Goal: Transaction & Acquisition: Book appointment/travel/reservation

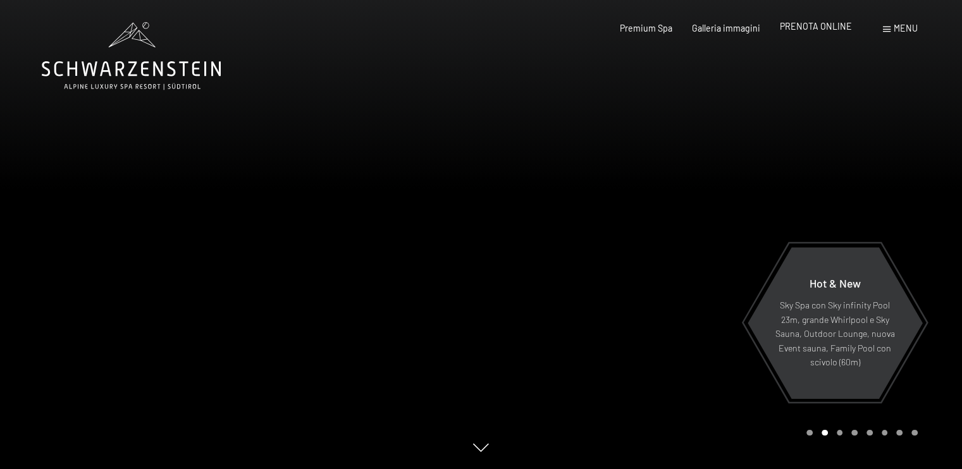
click at [820, 27] on span "PRENOTA ONLINE" at bounding box center [816, 26] width 72 height 11
click at [823, 30] on span "PRENOTA ONLINE" at bounding box center [816, 26] width 72 height 11
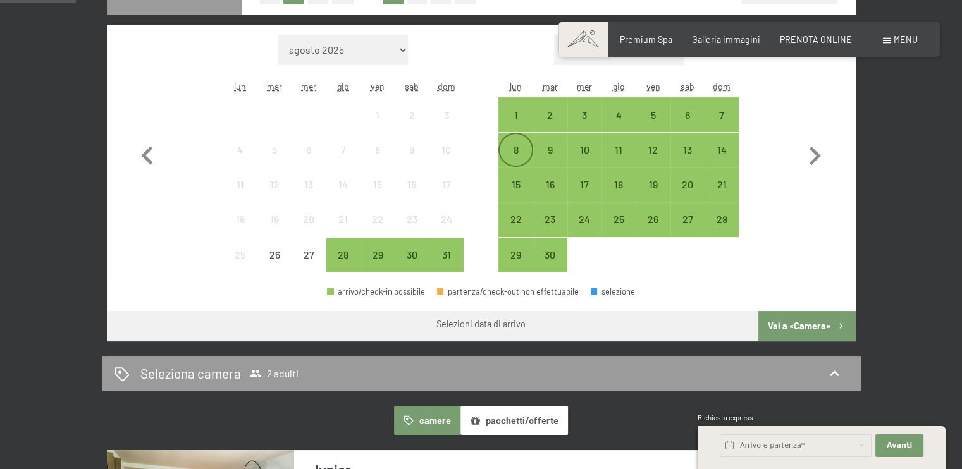
scroll to position [337, 0]
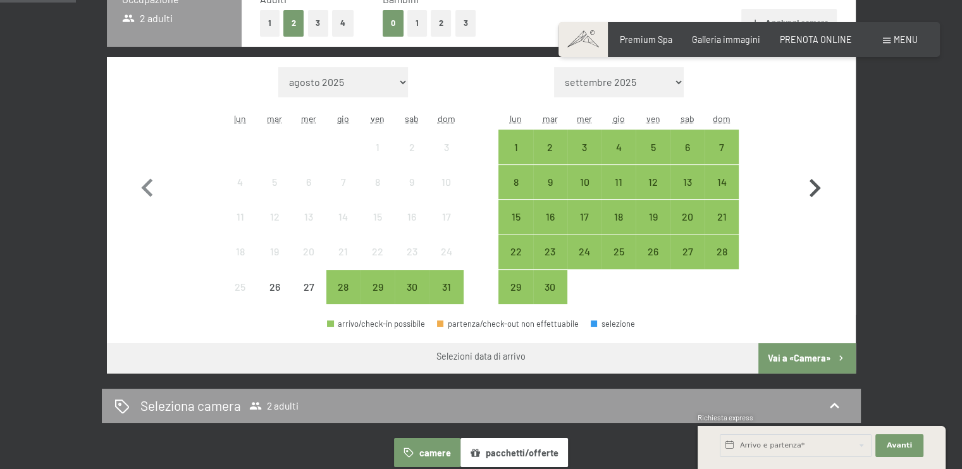
click at [815, 179] on icon "button" at bounding box center [814, 188] width 37 height 37
select select "[DATE]"
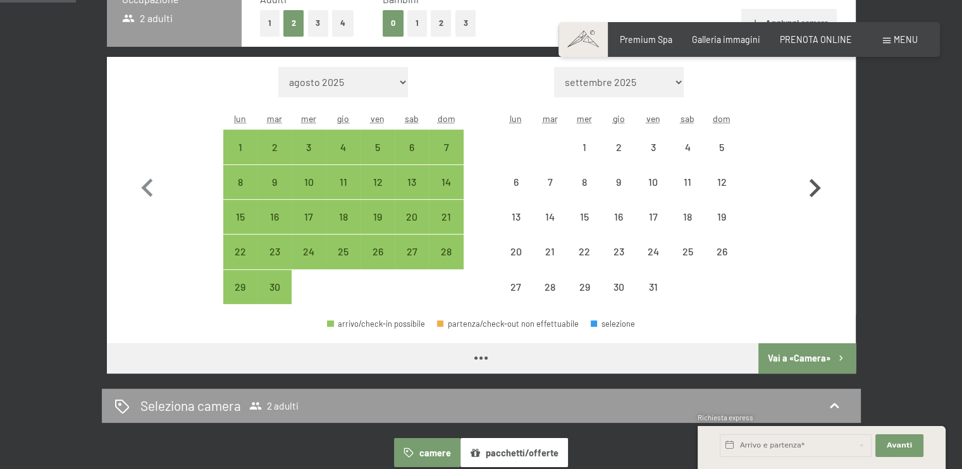
select select "[DATE]"
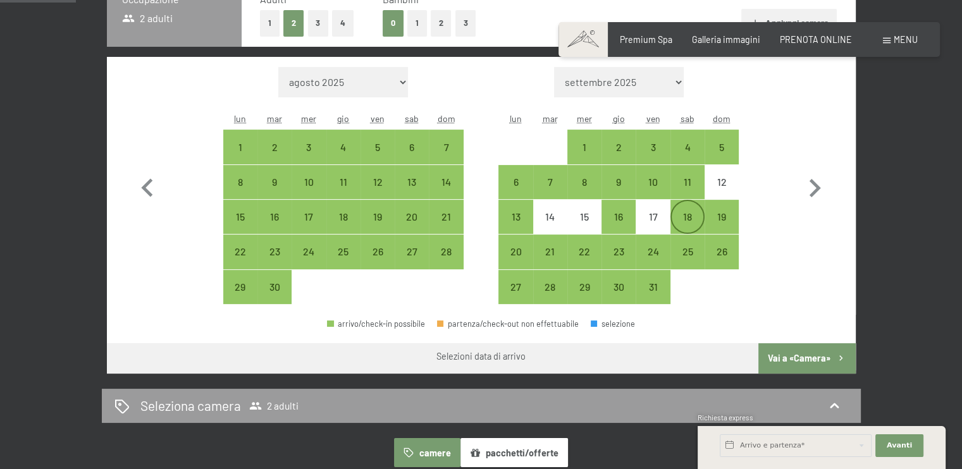
click at [686, 215] on div "18" at bounding box center [688, 228] width 32 height 32
select select "[DATE]"
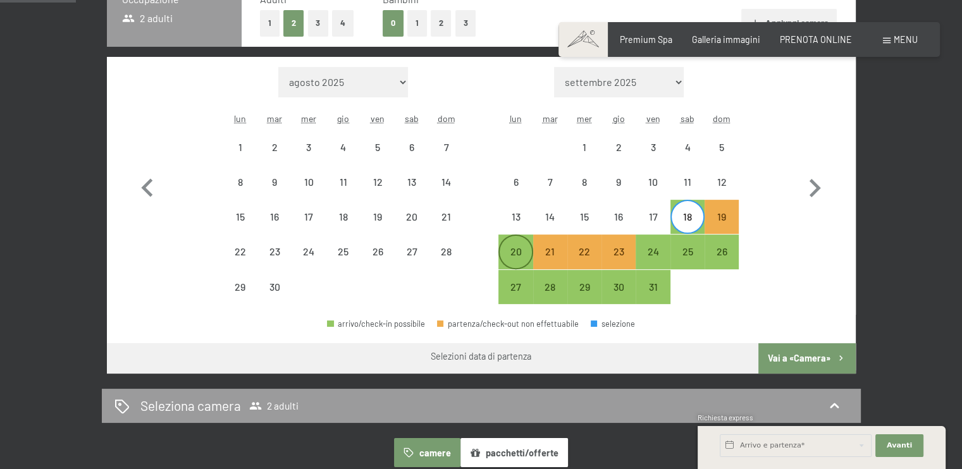
click at [521, 247] on div "20" at bounding box center [516, 263] width 32 height 32
select select "[DATE]"
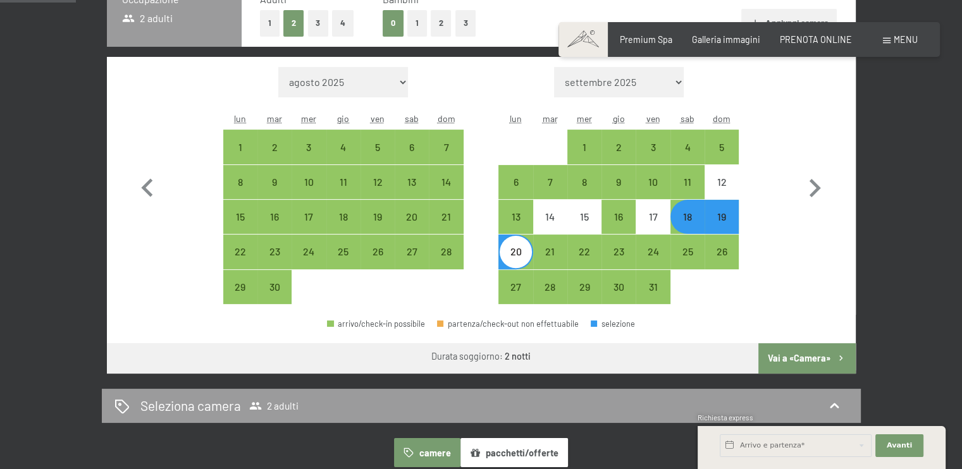
click at [800, 356] on button "Vai a «Camera»" at bounding box center [806, 358] width 97 height 30
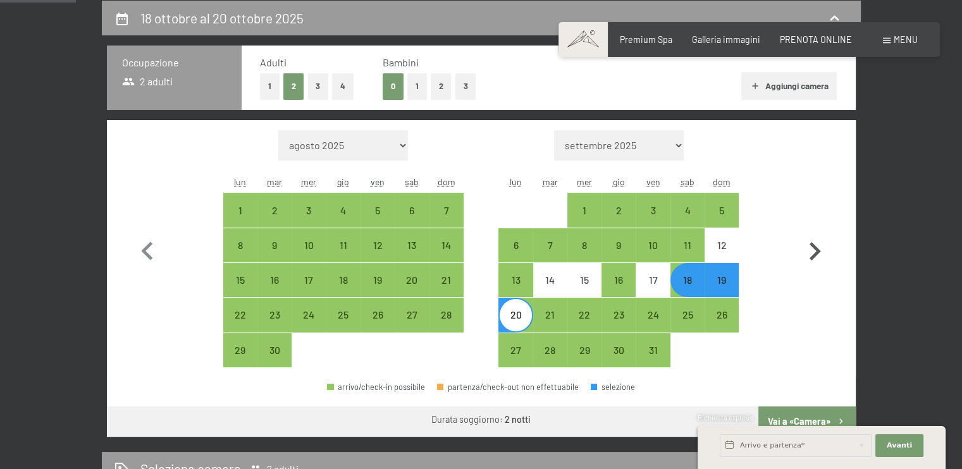
select select "[DATE]"
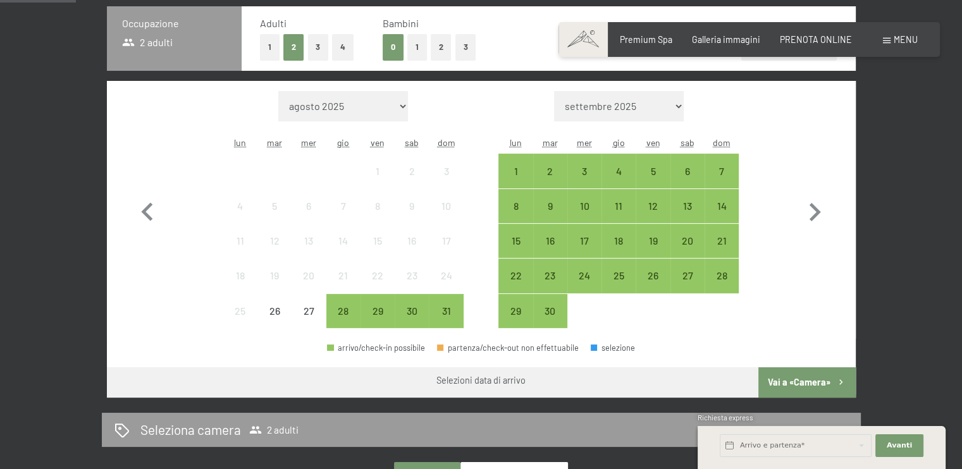
scroll to position [337, 0]
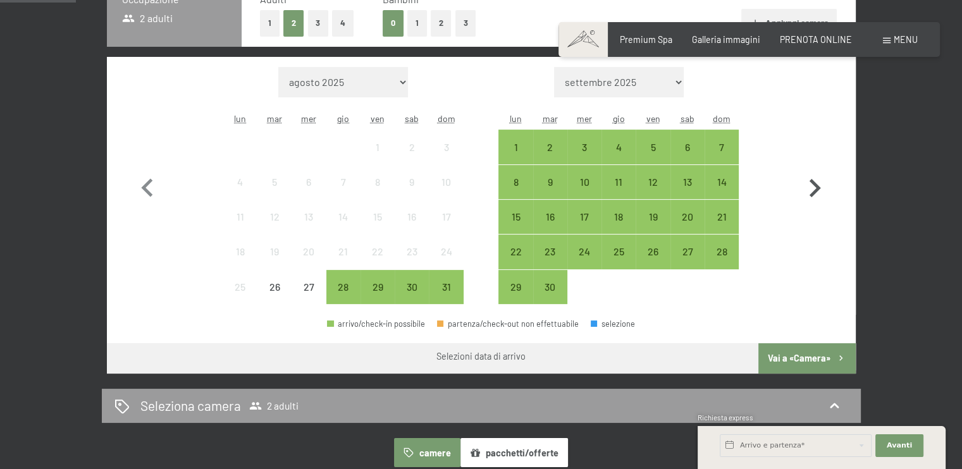
click at [812, 189] on icon "button" at bounding box center [814, 188] width 37 height 37
select select "[DATE]"
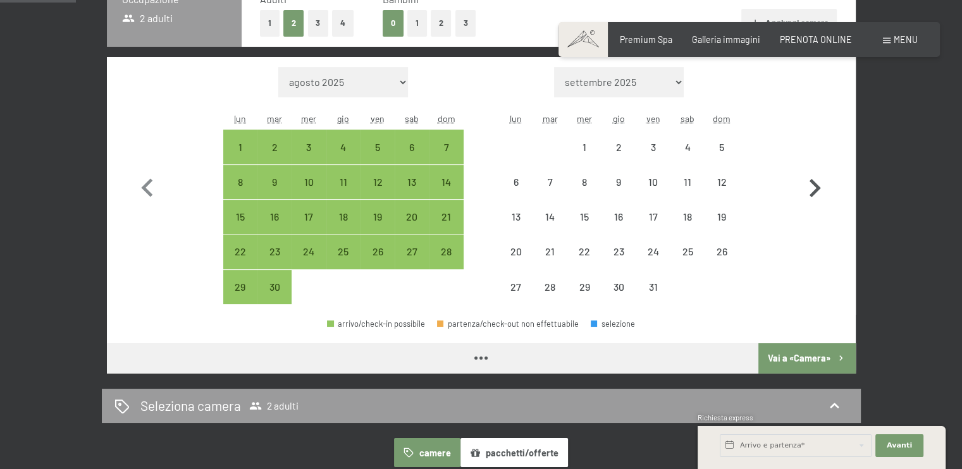
select select "2025-09-01"
select select "2025-10-01"
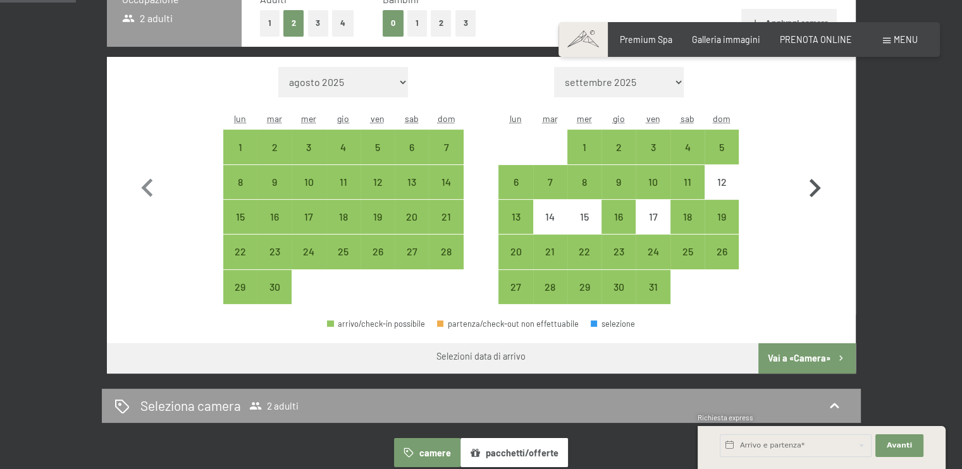
click at [812, 189] on icon "button" at bounding box center [814, 188] width 37 height 37
select select "2025-10-01"
select select "2025-11-01"
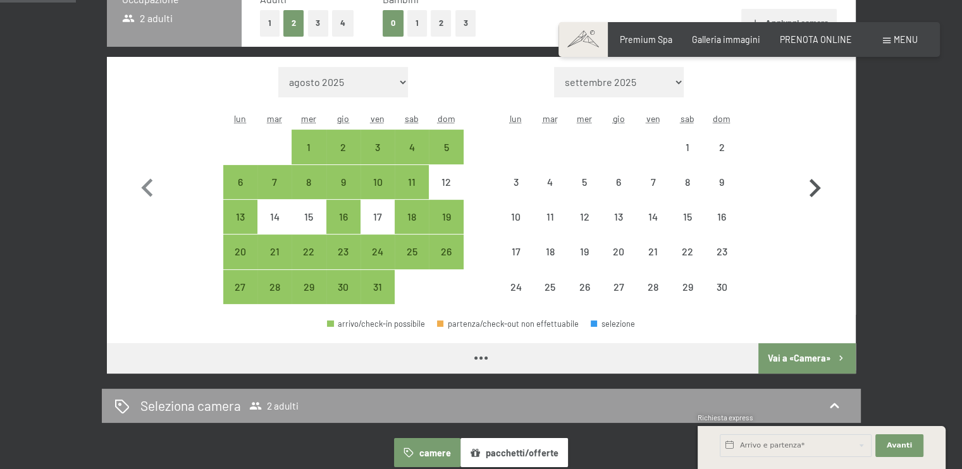
select select "[DATE]"
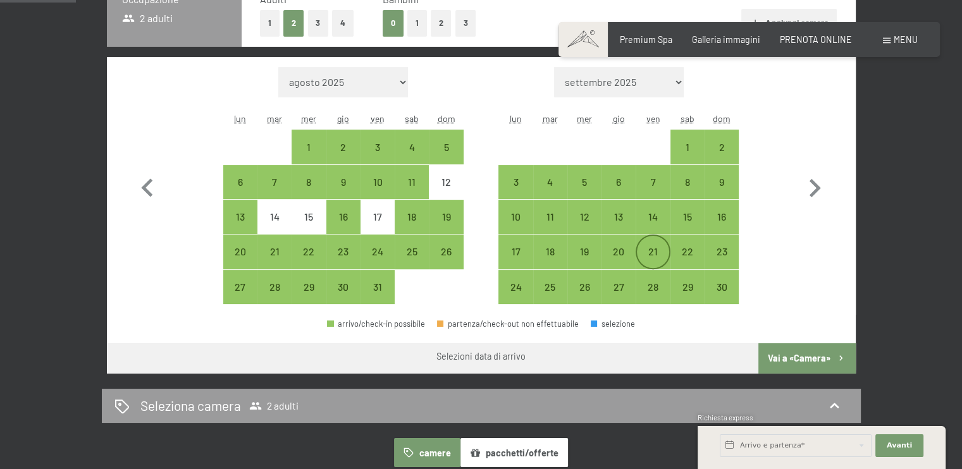
click at [650, 256] on div "21" at bounding box center [653, 263] width 32 height 32
select select "[DATE]"
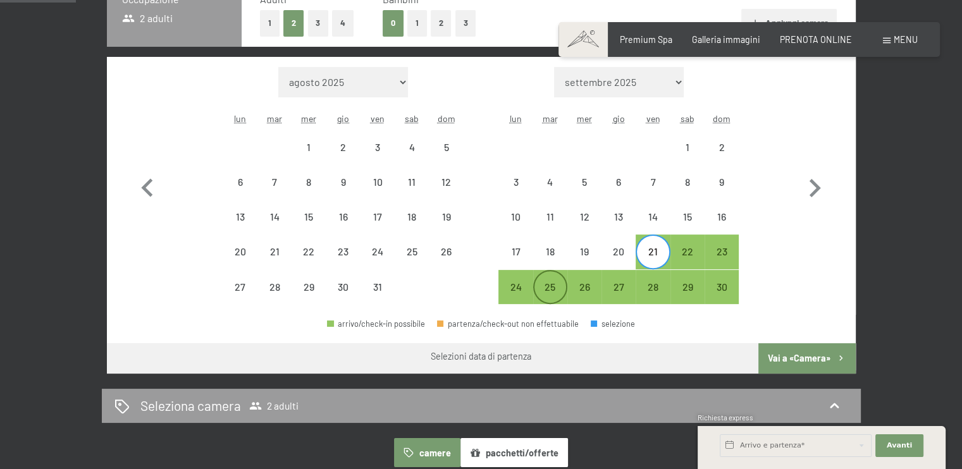
click at [557, 282] on div "25" at bounding box center [551, 298] width 32 height 32
select select "[DATE]"
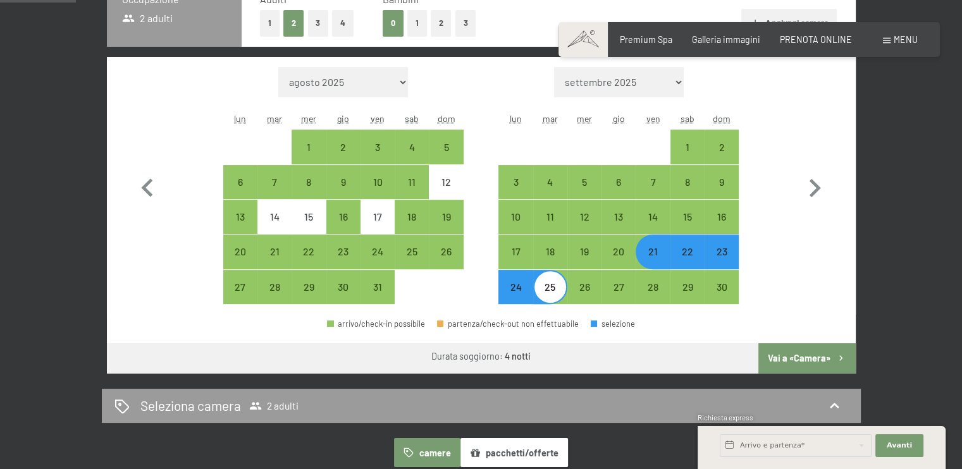
click at [827, 354] on button "Vai a «Camera»" at bounding box center [806, 358] width 97 height 30
select select "[DATE]"
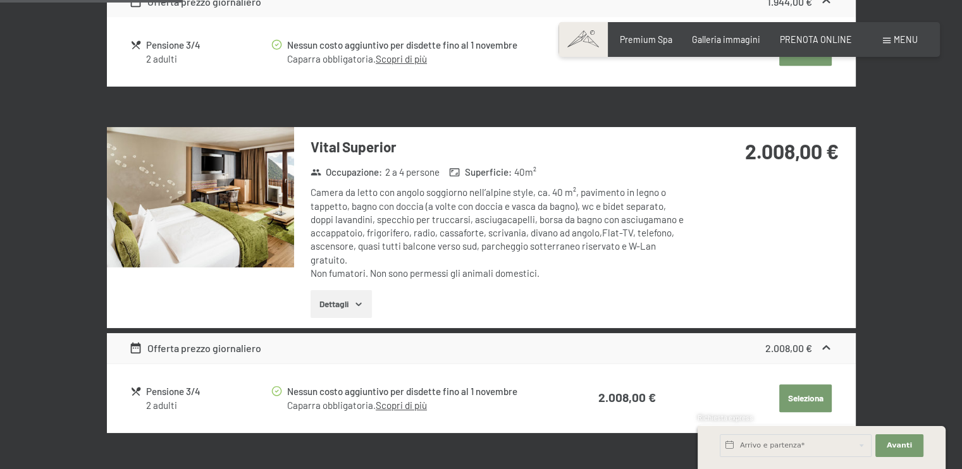
scroll to position [696, 0]
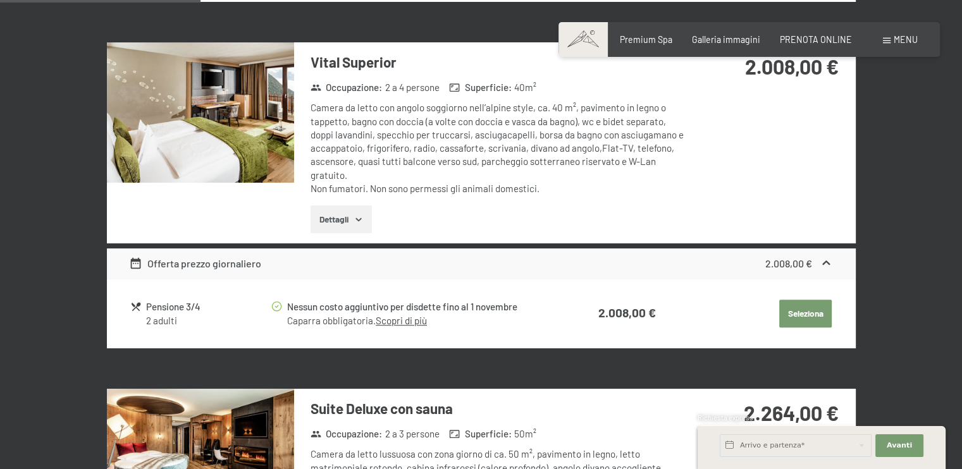
drag, startPoint x: 808, startPoint y: 312, endPoint x: 876, endPoint y: 258, distance: 86.4
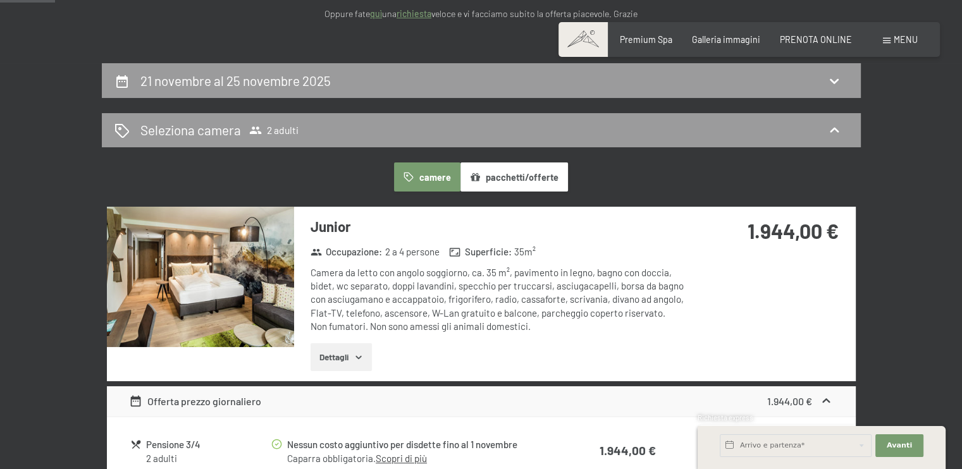
scroll to position [190, 0]
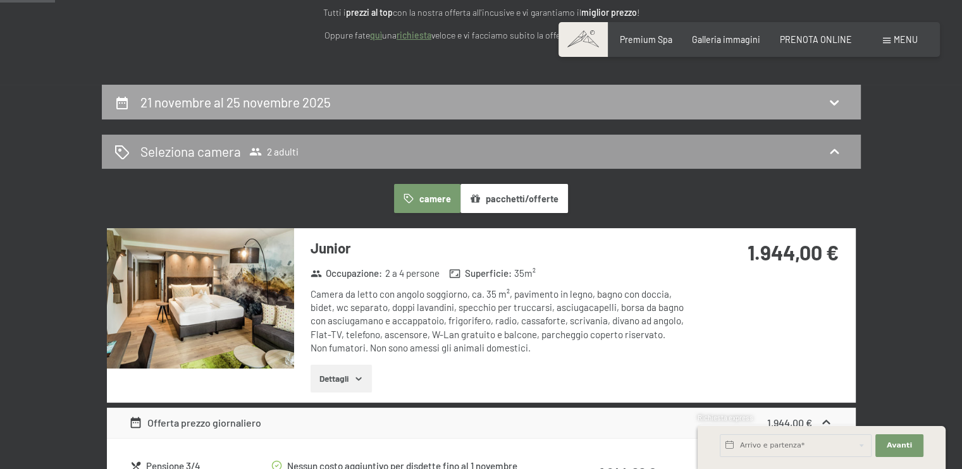
click at [838, 99] on icon at bounding box center [834, 102] width 15 height 15
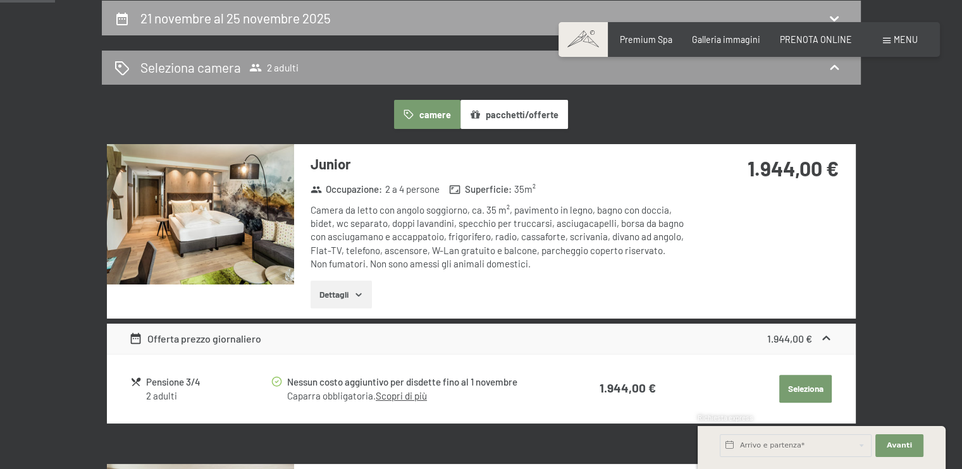
select select "[DATE]"
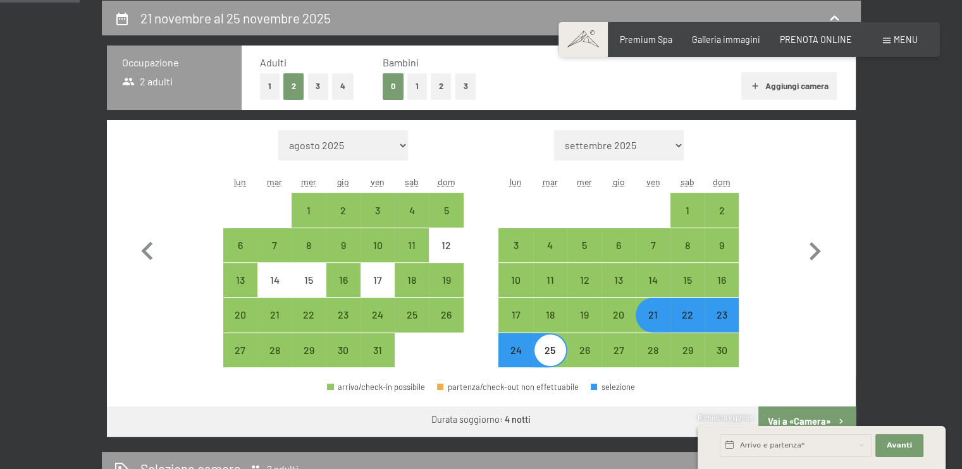
click at [688, 315] on div "22" at bounding box center [688, 326] width 32 height 32
select select "[DATE]"
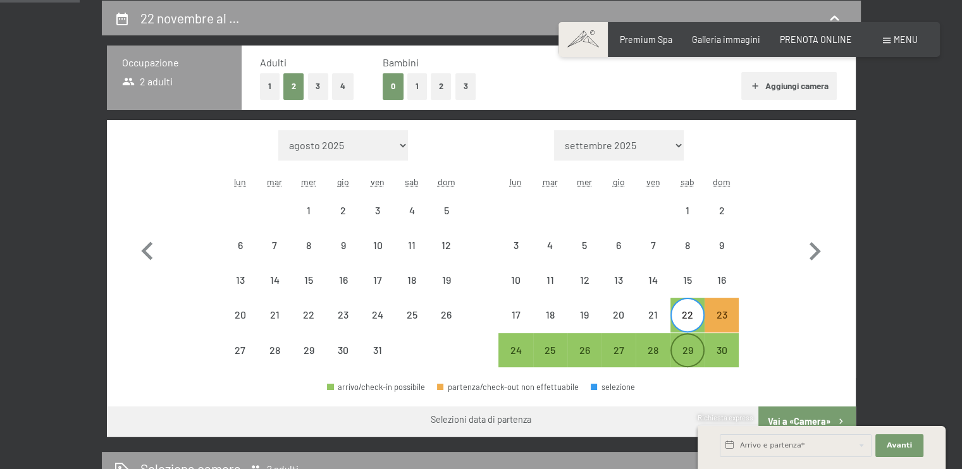
click at [683, 347] on div "29" at bounding box center [688, 361] width 32 height 32
select select "[DATE]"
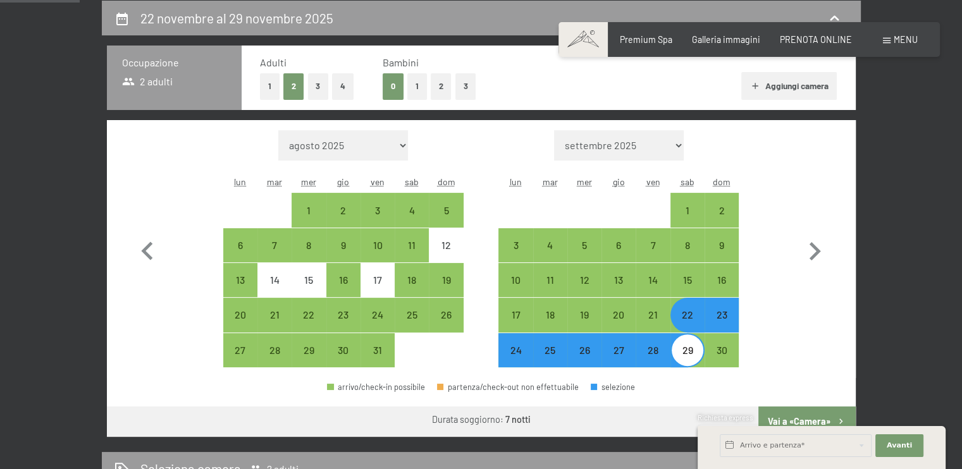
click at [795, 411] on button "Vai a «Camera»" at bounding box center [806, 422] width 97 height 30
select select "[DATE]"
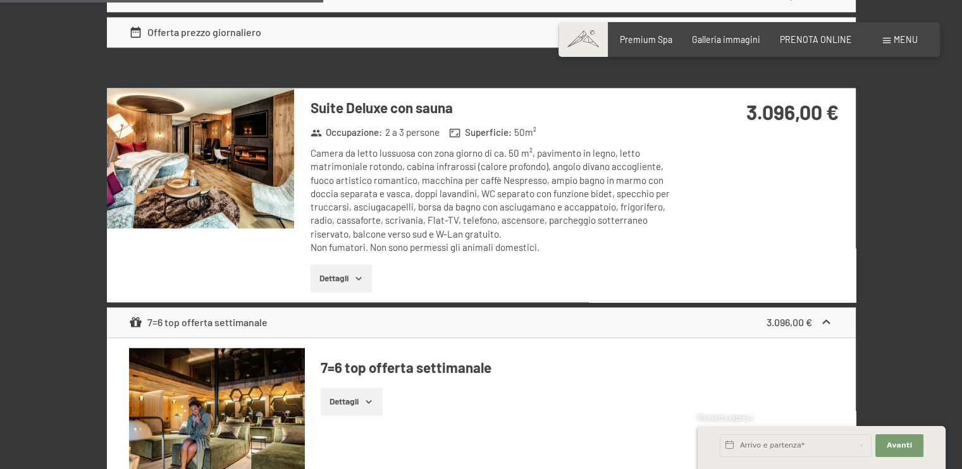
scroll to position [1961, 0]
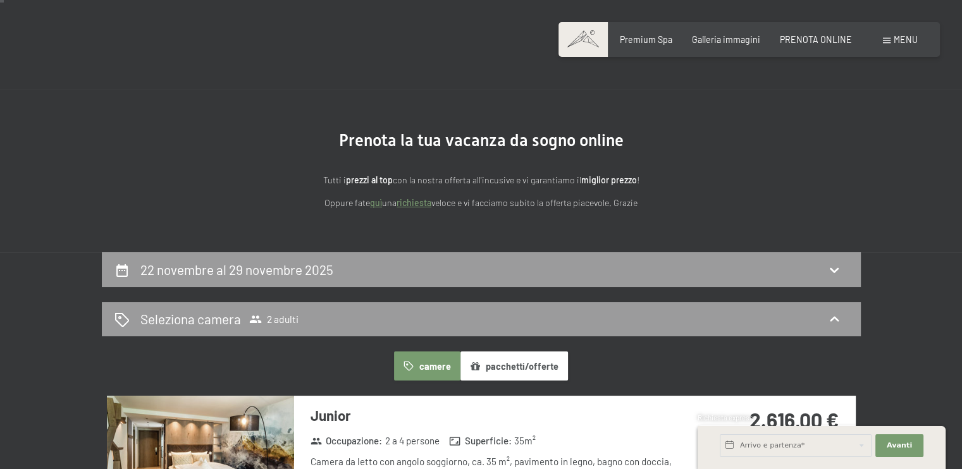
scroll to position [21, 0]
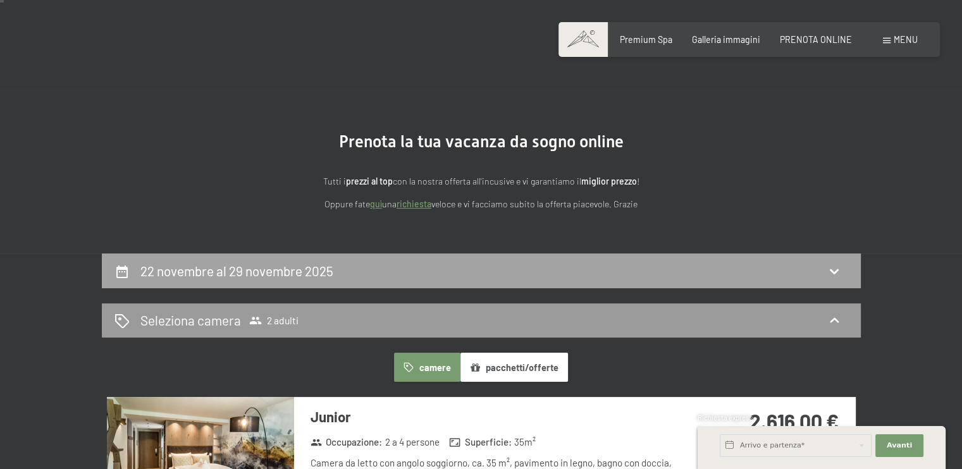
click at [331, 269] on h2 "22 novembre al 29 novembre 2025" at bounding box center [236, 271] width 193 height 16
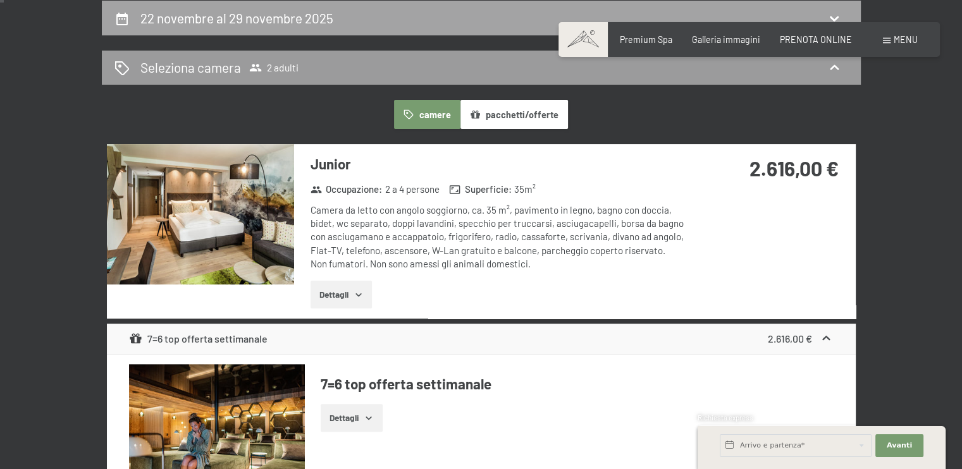
select select "[DATE]"
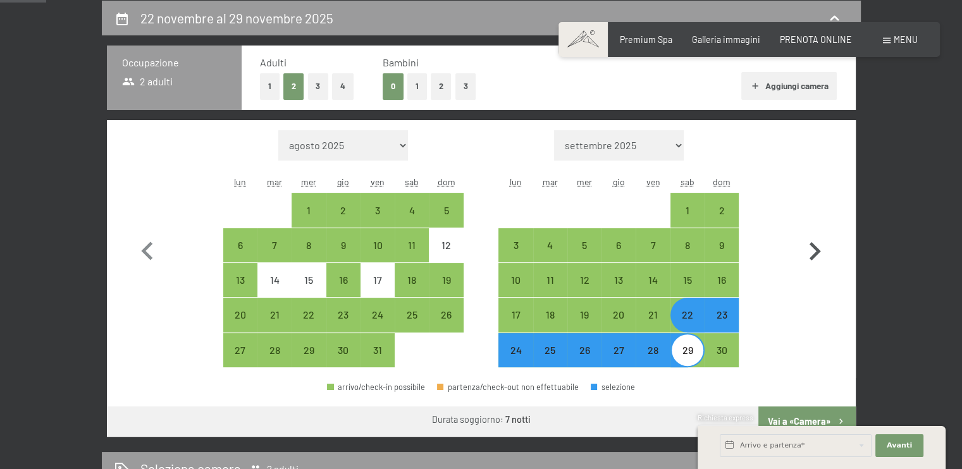
click at [812, 252] on icon "button" at bounding box center [814, 251] width 37 height 37
select select "[DATE]"
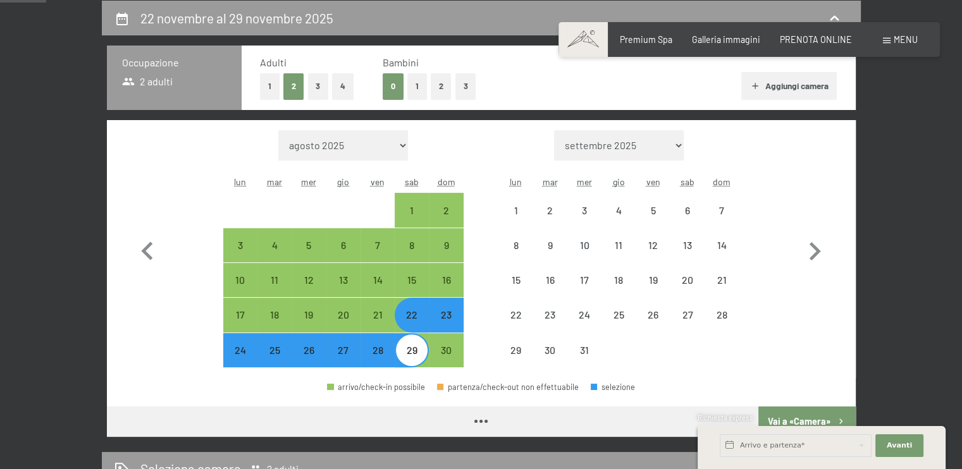
select select "[DATE]"
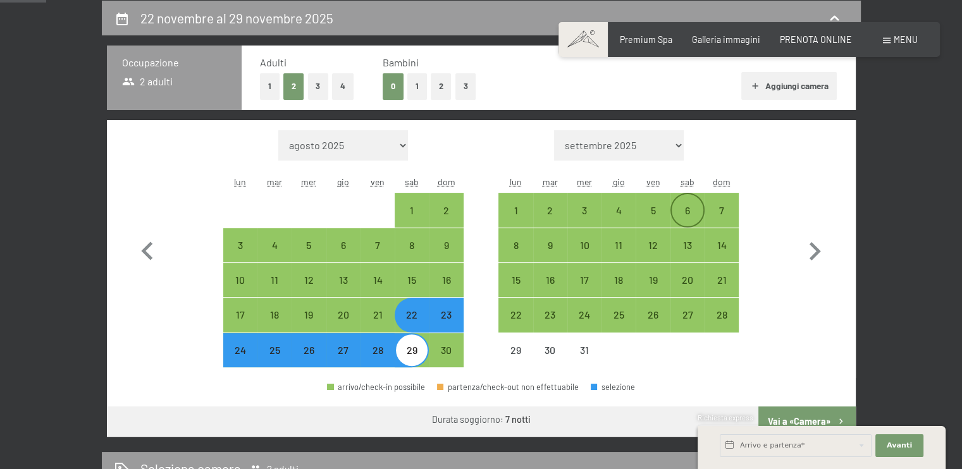
click at [688, 209] on div "6" at bounding box center [688, 222] width 32 height 32
select select "[DATE]"
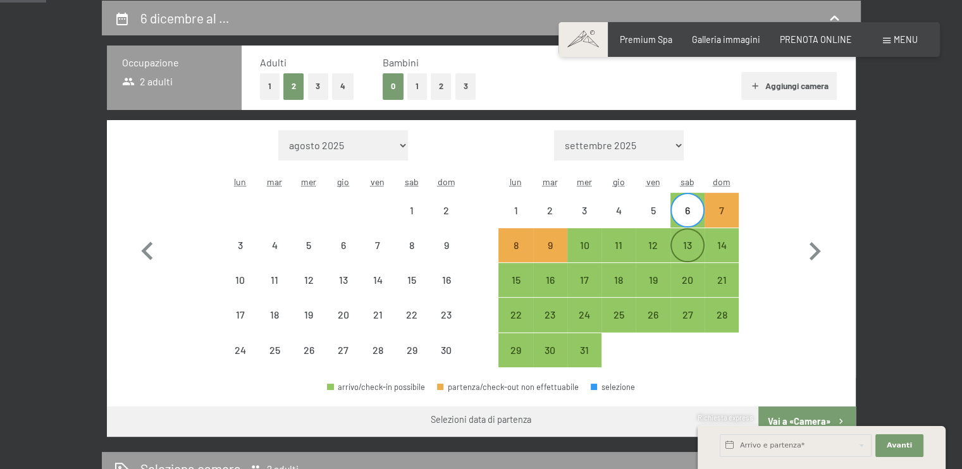
click at [690, 243] on div "13" at bounding box center [688, 256] width 32 height 32
select select "[DATE]"
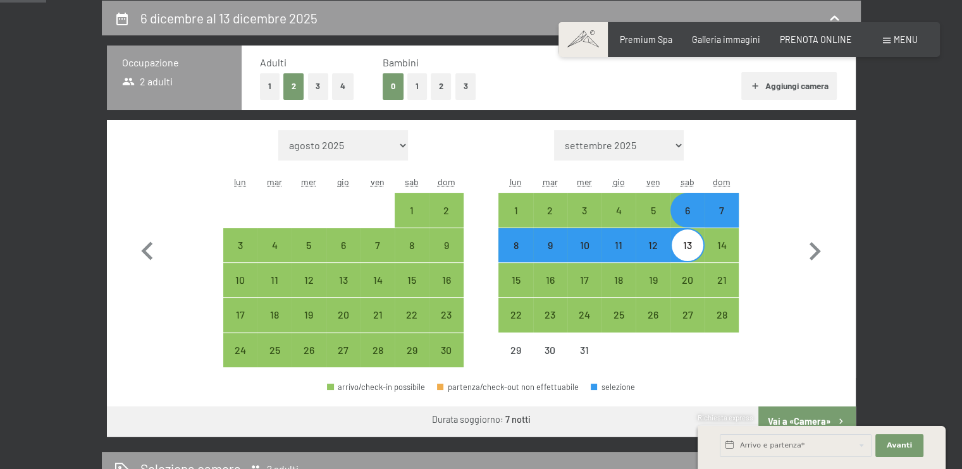
click at [825, 412] on button "Vai a «Camera»" at bounding box center [806, 422] width 97 height 30
select select "[DATE]"
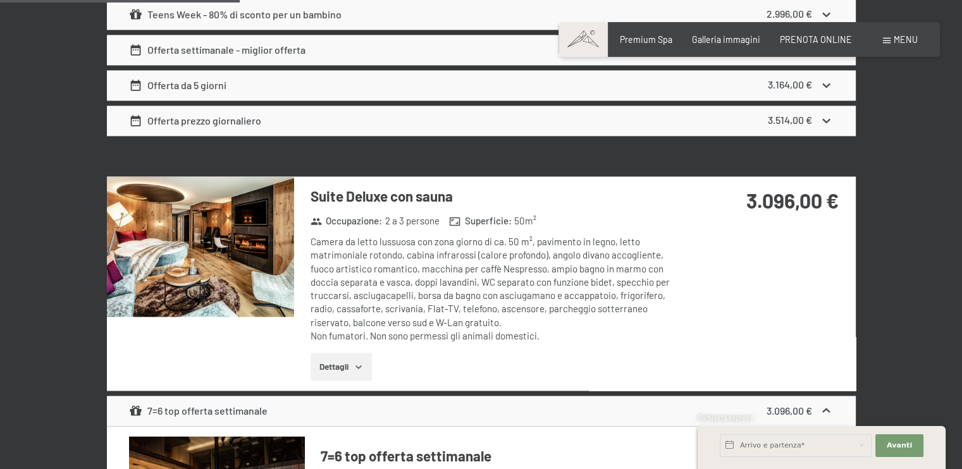
scroll to position [1792, 0]
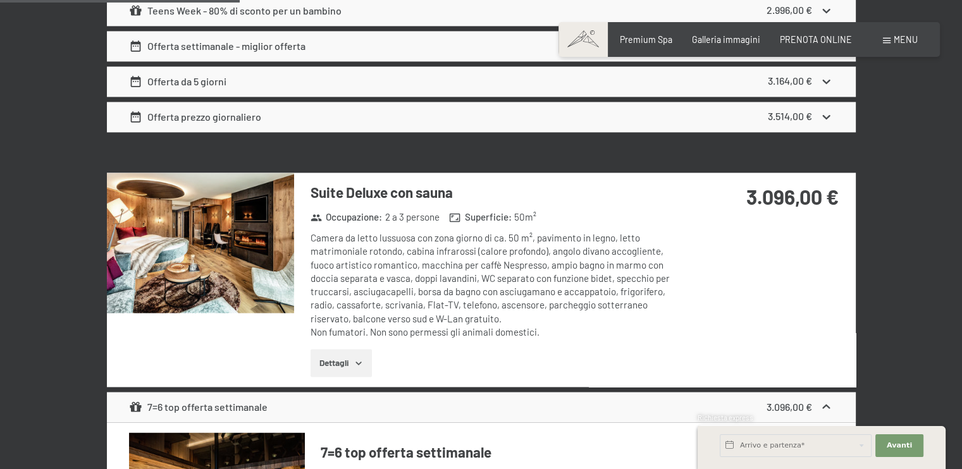
click at [361, 359] on icon "button" at bounding box center [359, 363] width 10 height 10
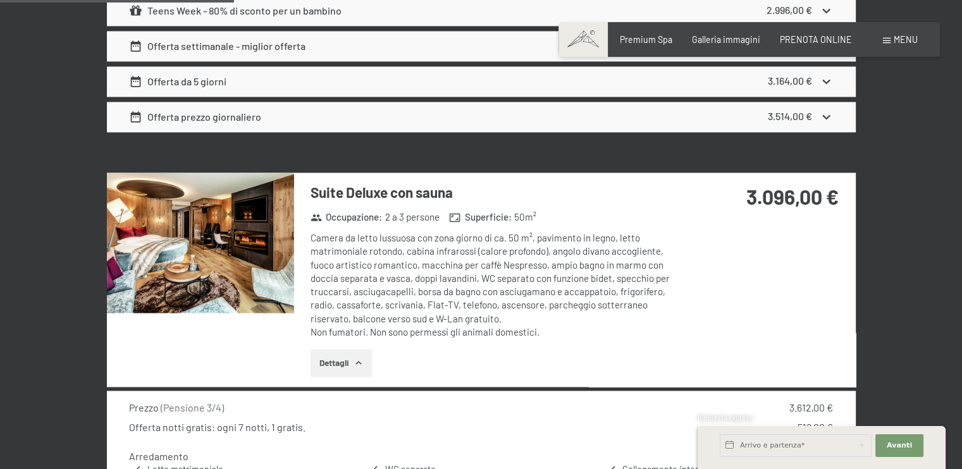
click at [197, 235] on img at bounding box center [200, 243] width 187 height 140
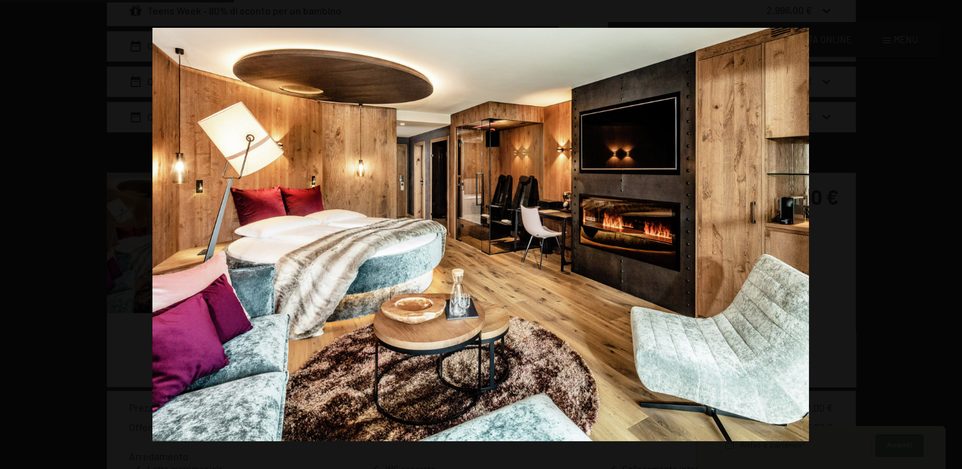
click at [958, 220] on button "button" at bounding box center [940, 234] width 44 height 63
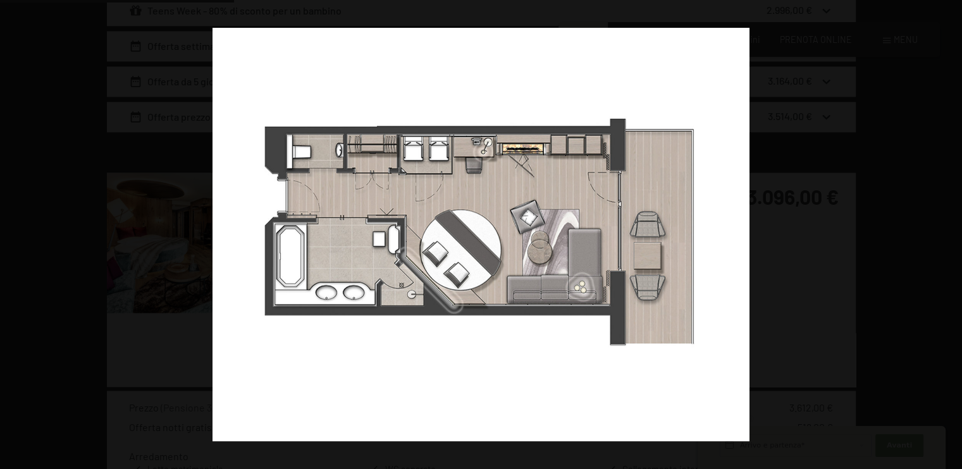
click at [946, 227] on button "button" at bounding box center [940, 234] width 44 height 63
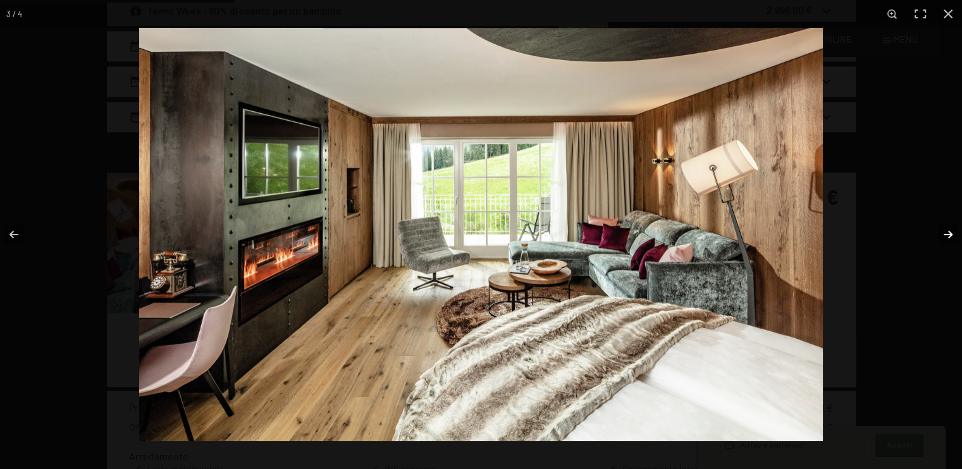
click at [948, 234] on button "button" at bounding box center [940, 234] width 44 height 63
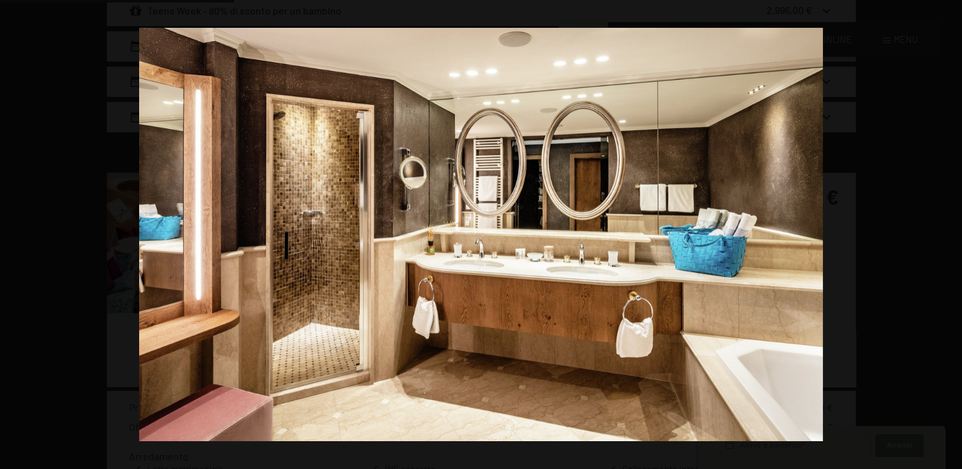
click at [948, 234] on button "button" at bounding box center [940, 234] width 44 height 63
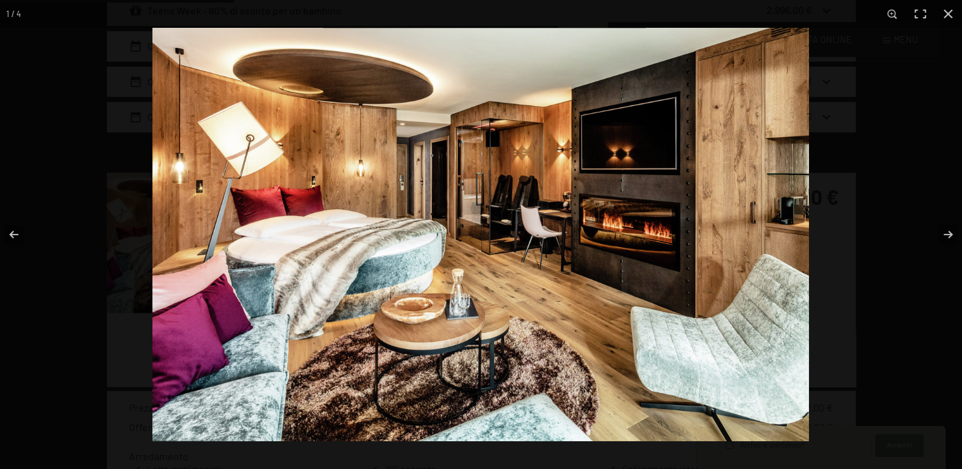
click at [516, 224] on img at bounding box center [480, 235] width 657 height 414
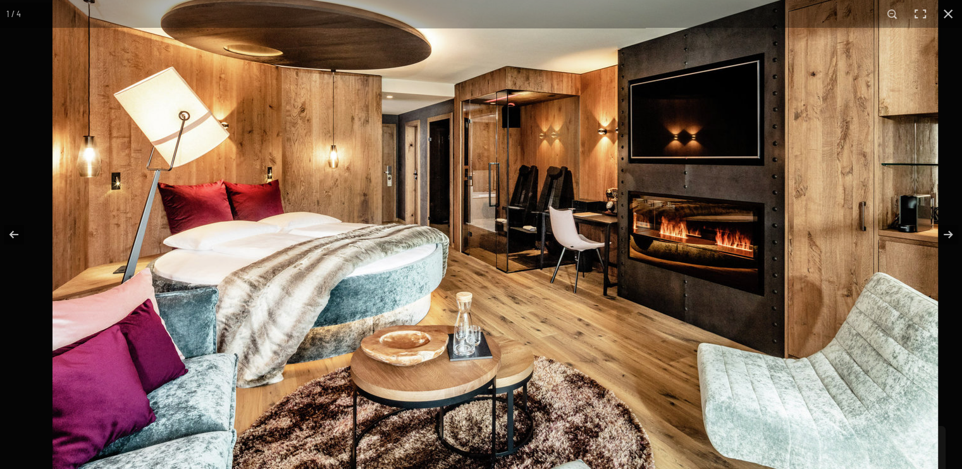
click at [557, 202] on img at bounding box center [496, 246] width 886 height 558
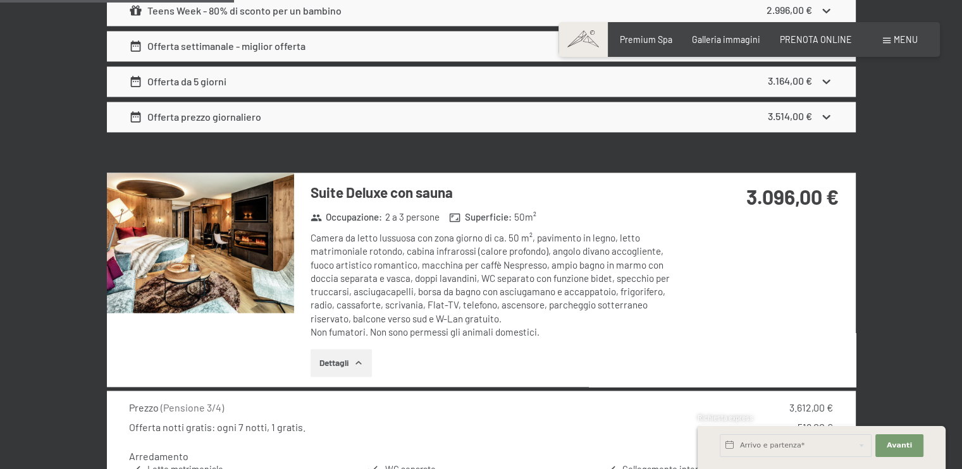
click at [0, 0] on button "button" at bounding box center [0, 0] width 0 height 0
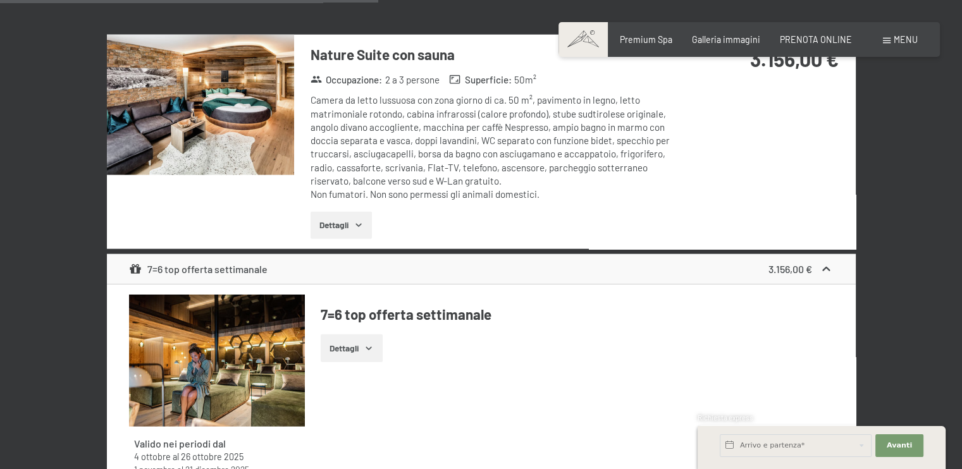
scroll to position [2889, 0]
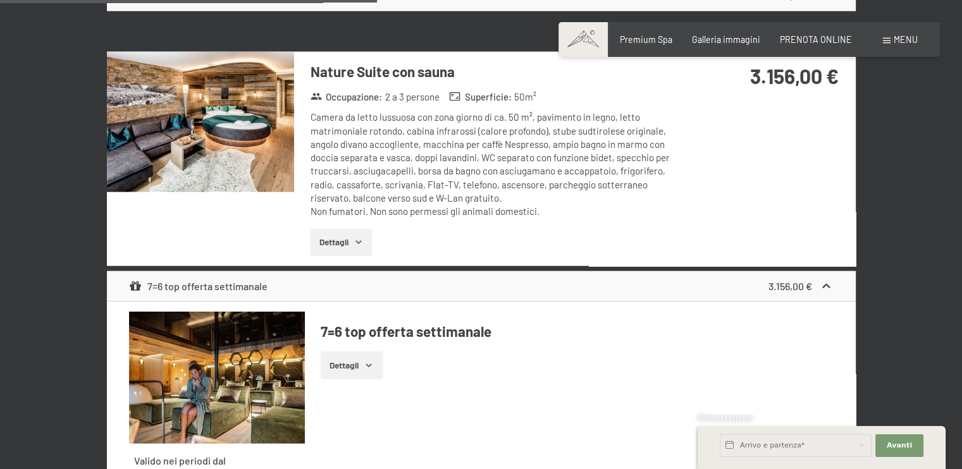
click at [236, 143] on img at bounding box center [200, 122] width 187 height 140
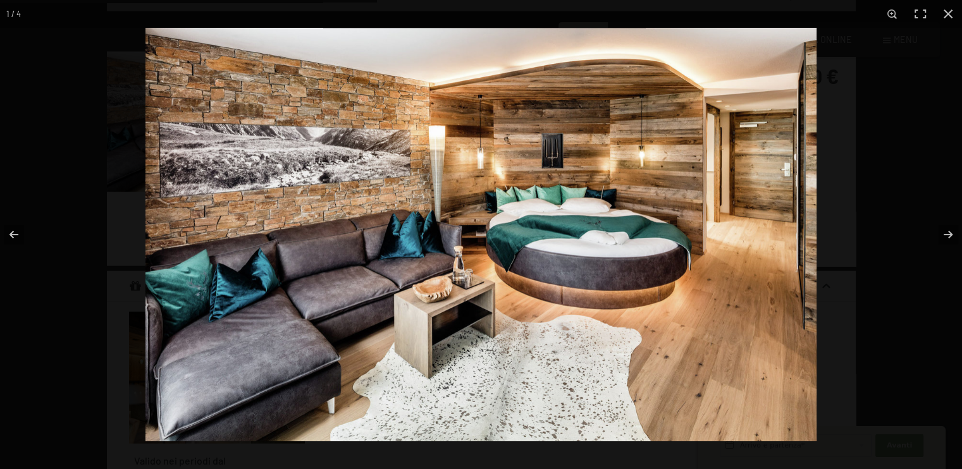
click at [562, 177] on img at bounding box center [480, 235] width 671 height 414
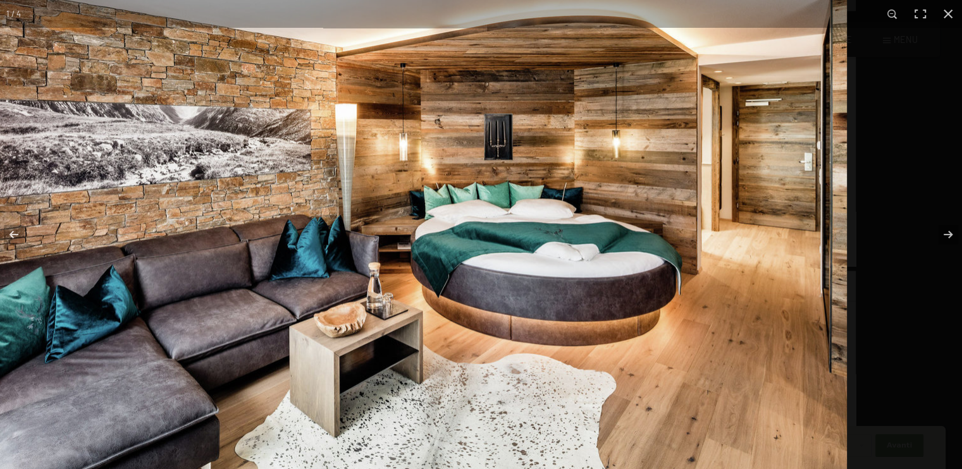
click at [444, 164] on img at bounding box center [404, 248] width 886 height 546
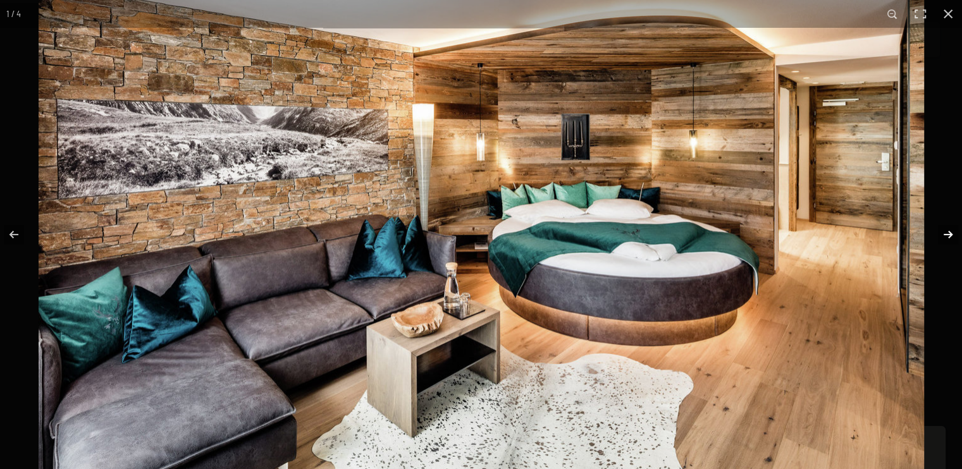
click at [946, 227] on button "button" at bounding box center [940, 234] width 44 height 63
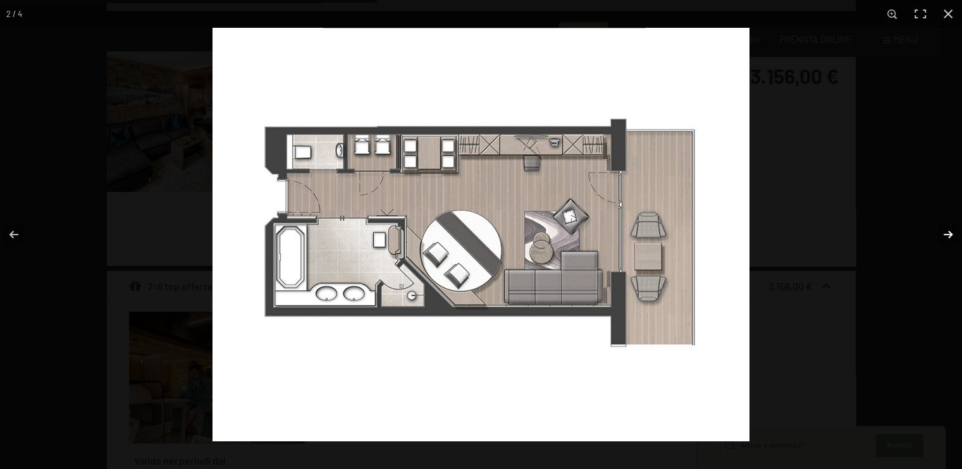
click at [946, 225] on button "button" at bounding box center [940, 234] width 44 height 63
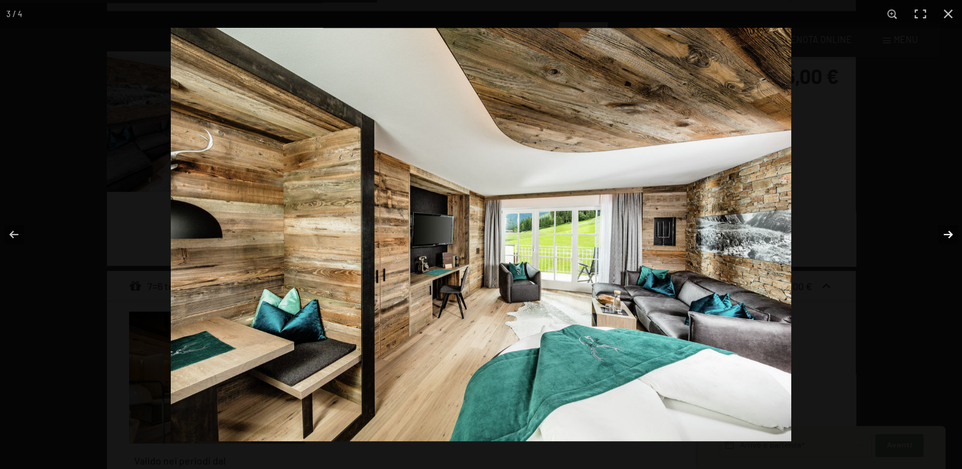
click at [948, 224] on button "button" at bounding box center [940, 234] width 44 height 63
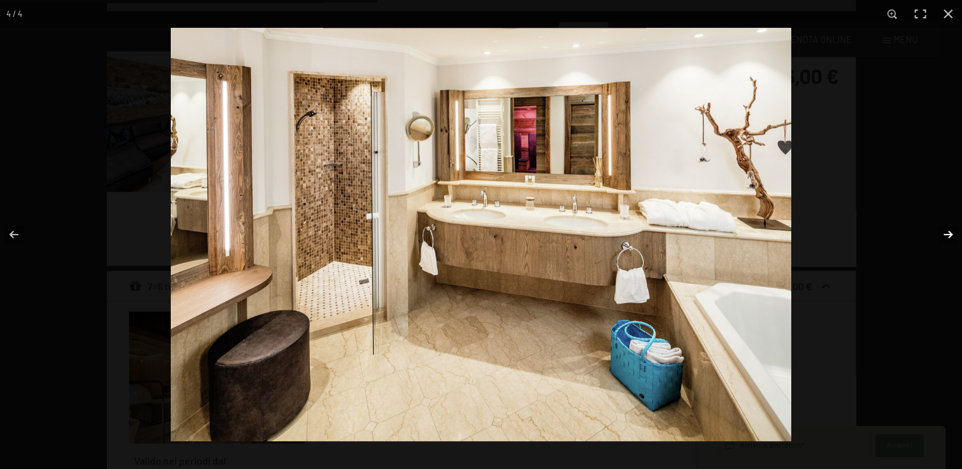
click at [948, 224] on button "button" at bounding box center [940, 234] width 44 height 63
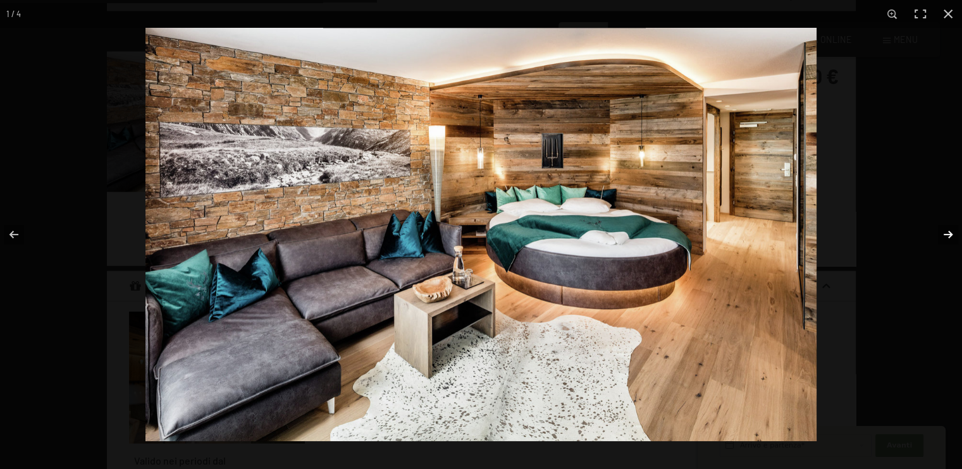
click at [948, 222] on button "button" at bounding box center [940, 234] width 44 height 63
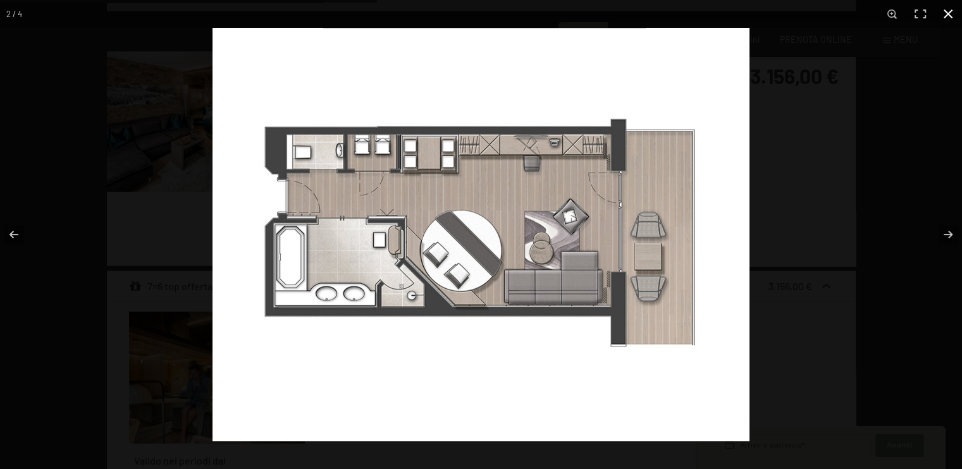
click at [947, 12] on button "button" at bounding box center [948, 14] width 28 height 28
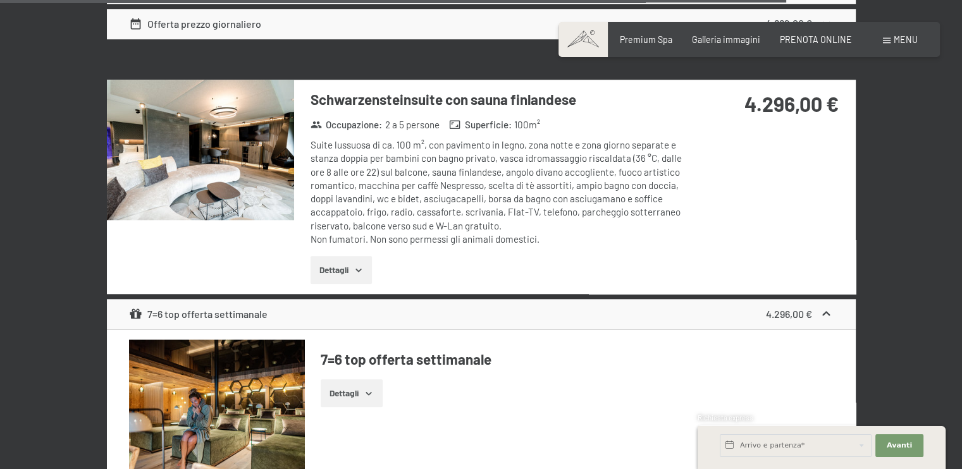
scroll to position [6010, 0]
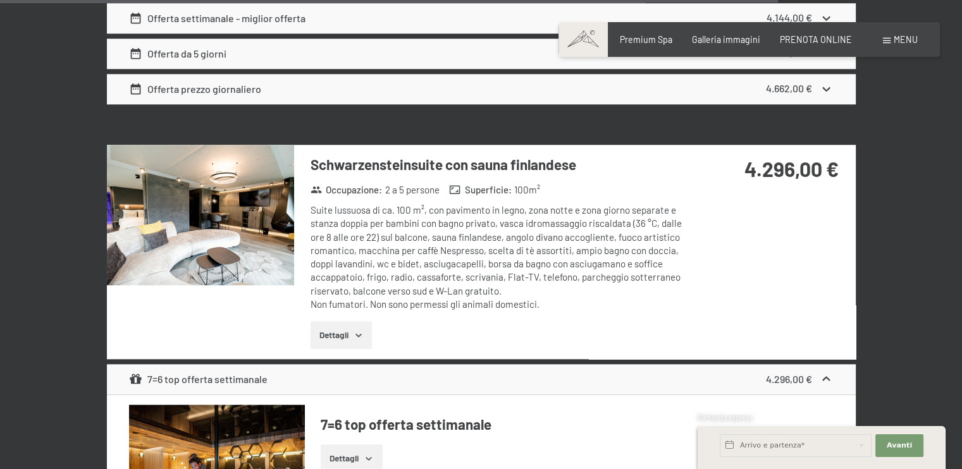
click at [223, 220] on img at bounding box center [200, 215] width 187 height 140
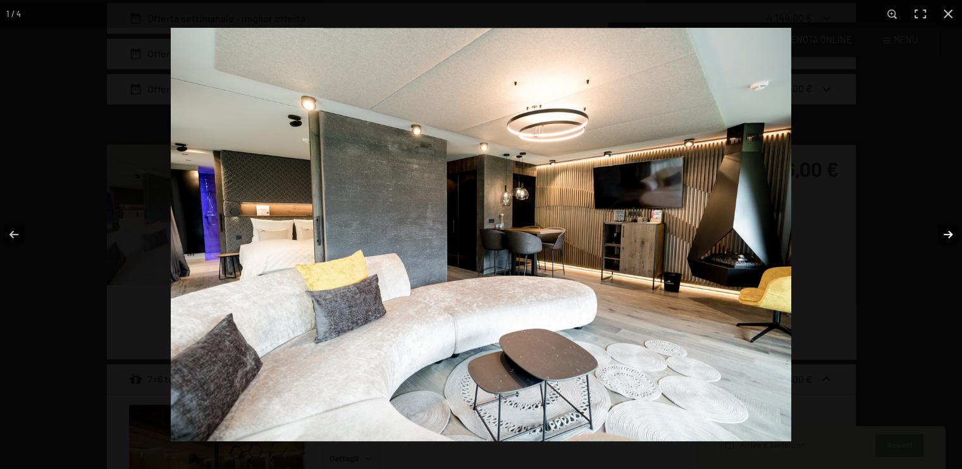
click at [946, 228] on button "button" at bounding box center [940, 234] width 44 height 63
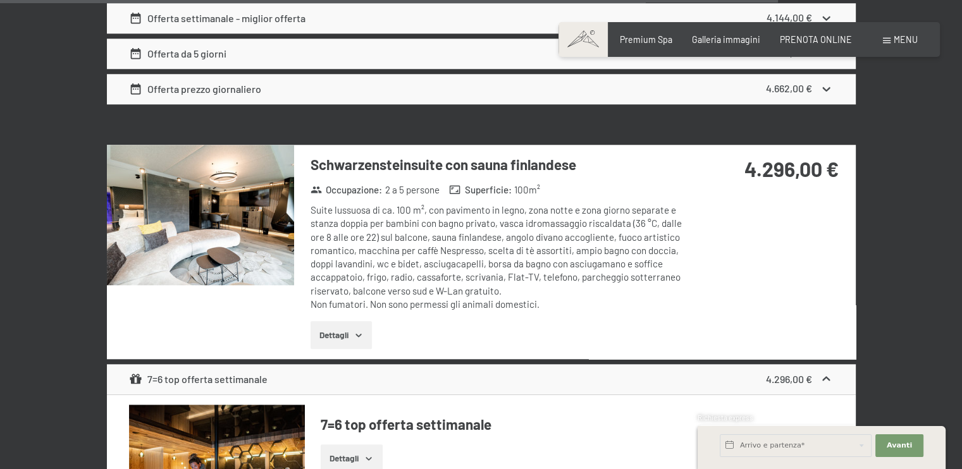
click at [0, 0] on button "button" at bounding box center [0, 0] width 0 height 0
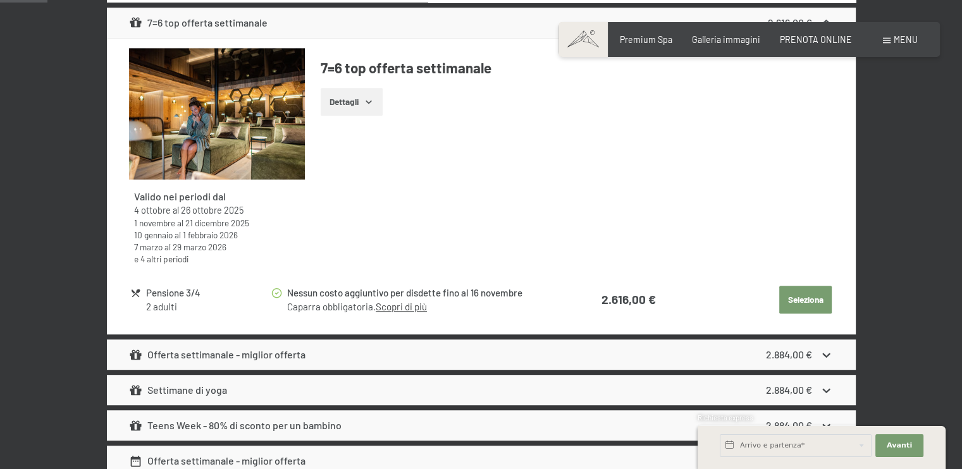
scroll to position [0, 0]
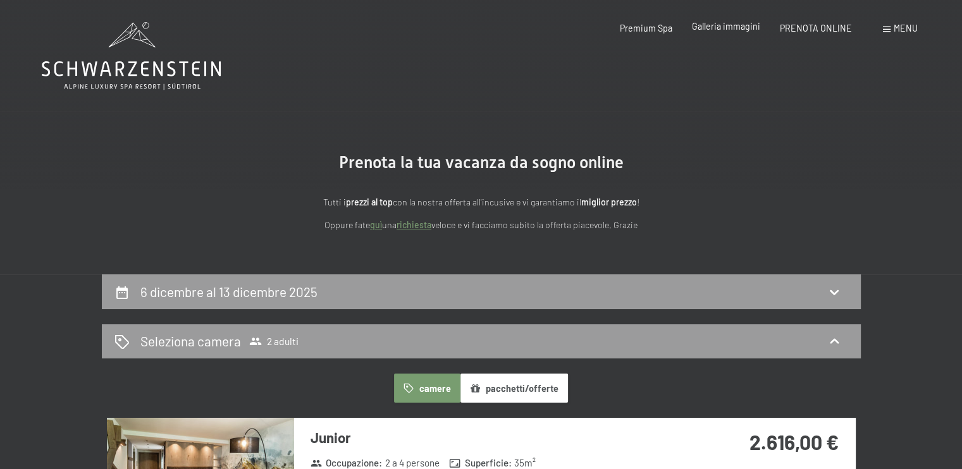
click at [722, 28] on span "Galleria immagini" at bounding box center [726, 26] width 68 height 11
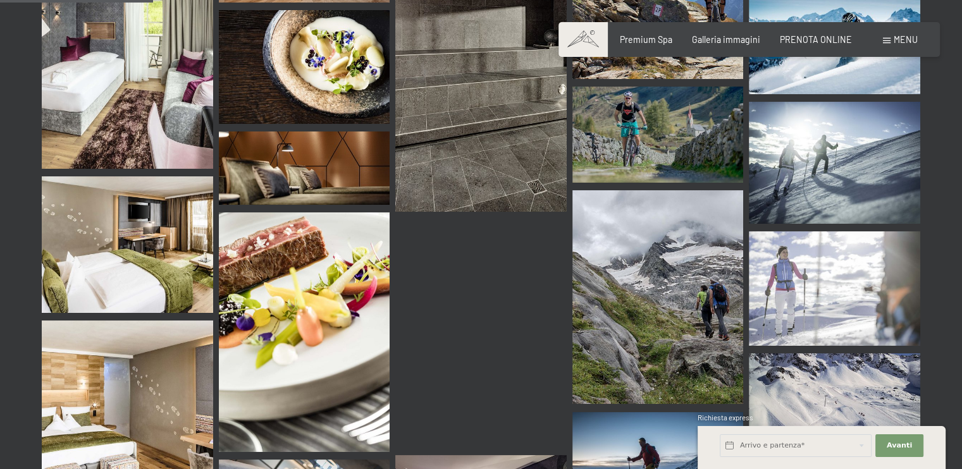
scroll to position [1771, 0]
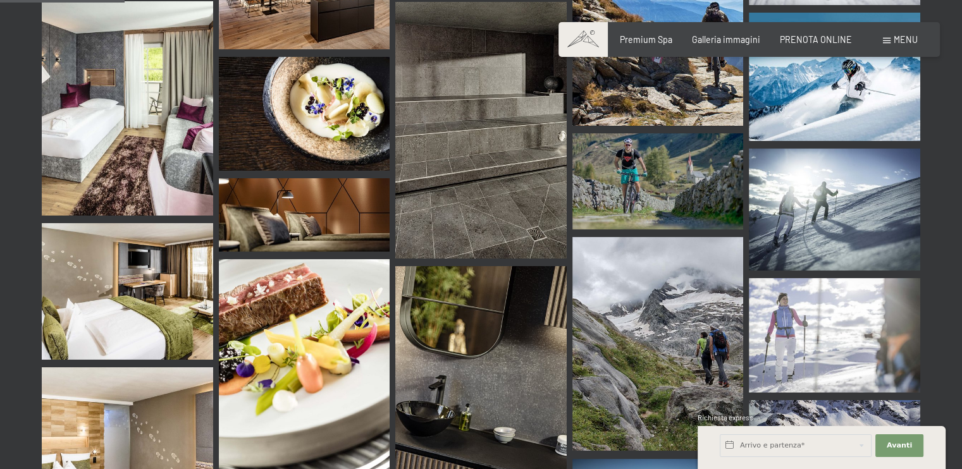
click at [831, 44] on div "Premium Spa Galleria immagini PRENOTA ONLINE" at bounding box center [726, 40] width 291 height 13
click at [819, 37] on span "PRENOTA ONLINE" at bounding box center [816, 37] width 72 height 11
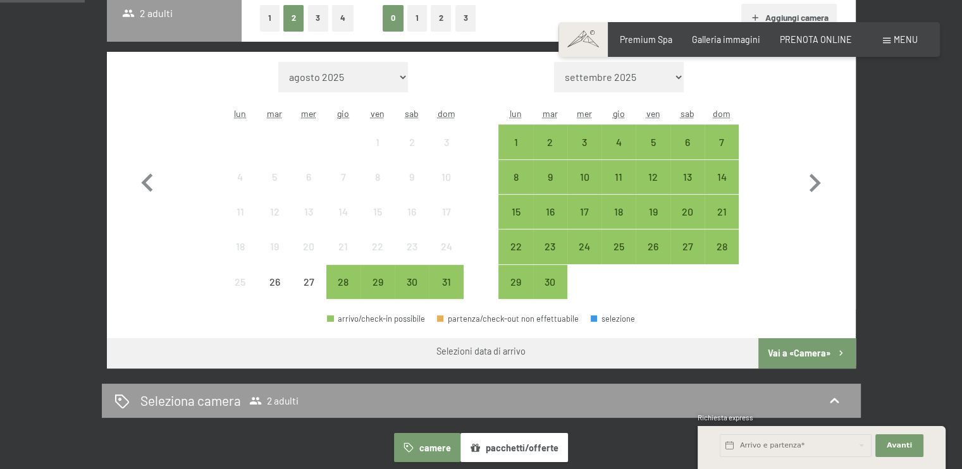
scroll to position [337, 0]
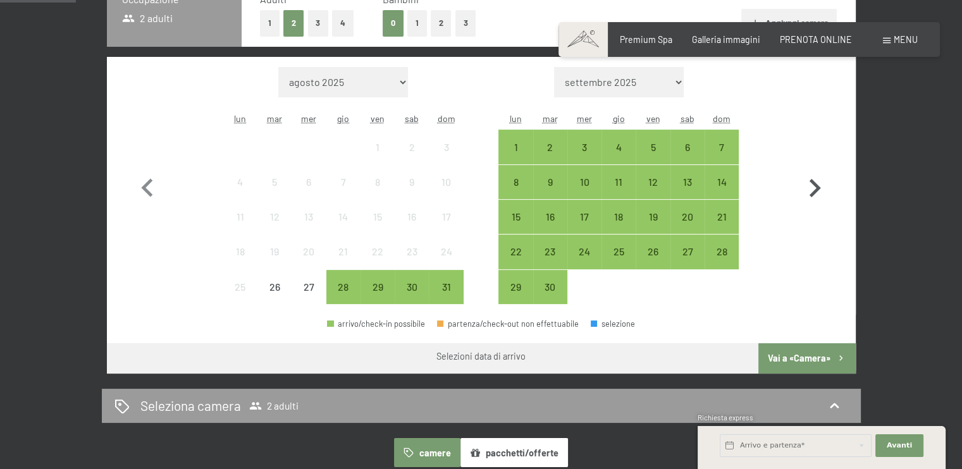
click at [817, 182] on icon "button" at bounding box center [814, 188] width 37 height 37
select select "[DATE]"
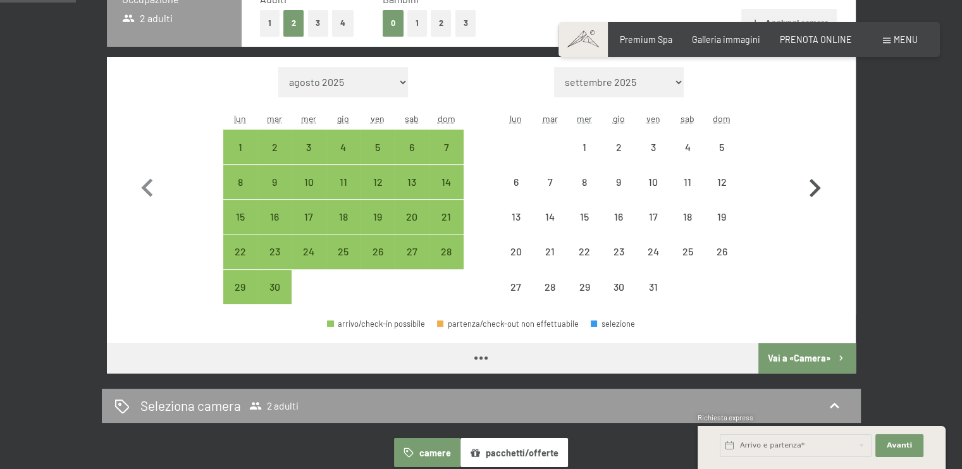
click at [817, 182] on icon "button" at bounding box center [814, 188] width 37 height 37
select select "[DATE]"
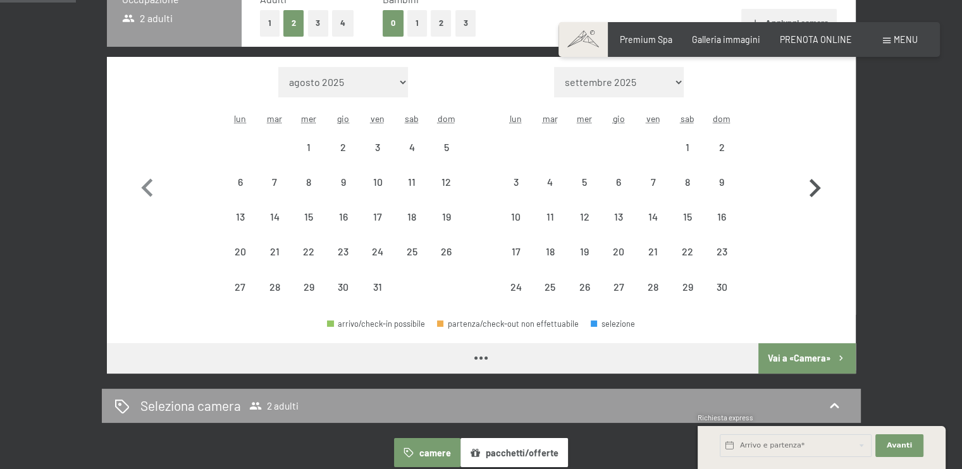
click at [817, 182] on icon "button" at bounding box center [814, 188] width 37 height 37
select select "[DATE]"
click at [817, 182] on icon "button" at bounding box center [814, 188] width 37 height 37
select select "[DATE]"
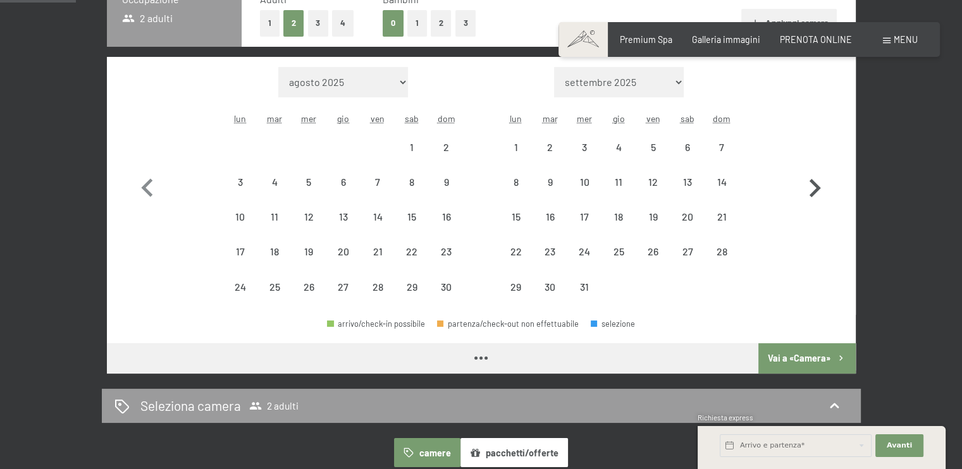
select select "[DATE]"
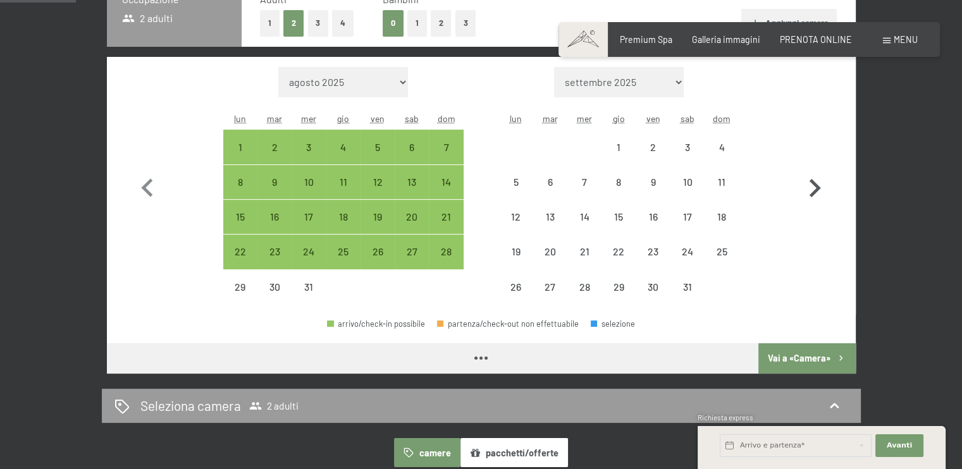
select select "[DATE]"
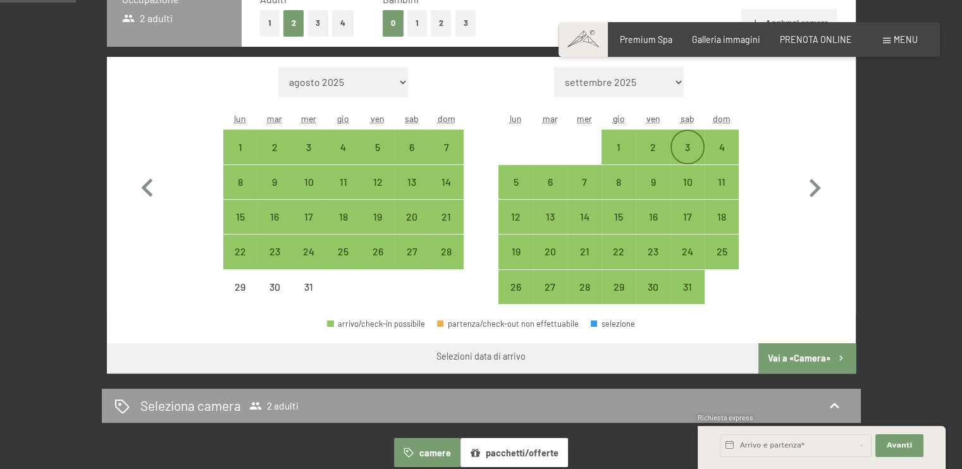
click at [691, 146] on div "3" at bounding box center [688, 158] width 32 height 32
select select "[DATE]"
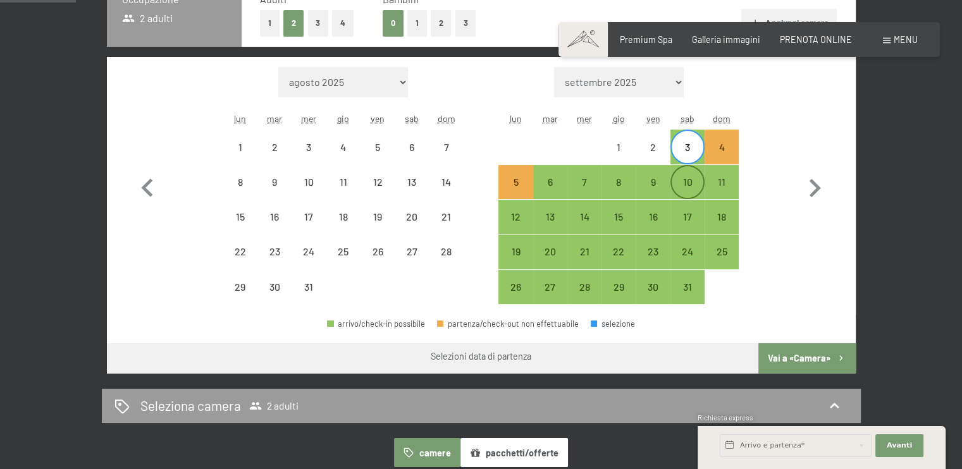
click at [687, 174] on div "10" at bounding box center [688, 182] width 32 height 32
select select "[DATE]"
select select "2026-01-01"
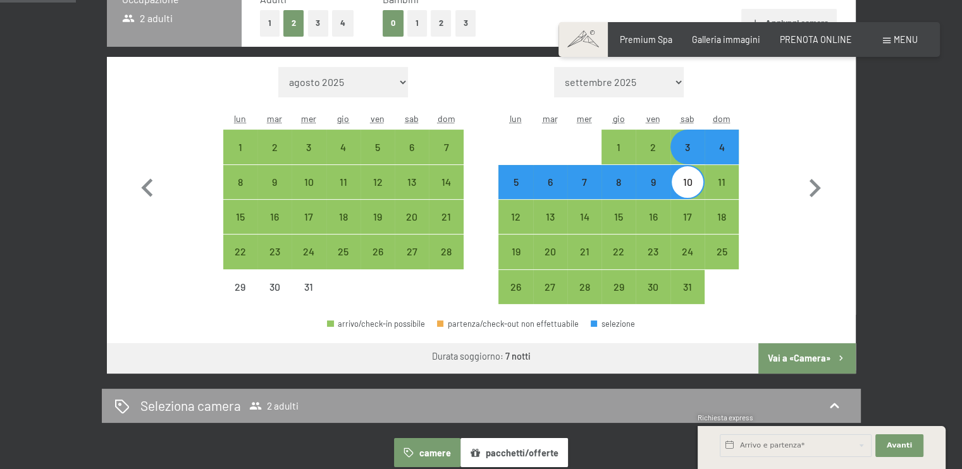
click at [812, 354] on button "Vai a «Camera»" at bounding box center [806, 358] width 97 height 30
select select "[DATE]"
select select "2026-01-01"
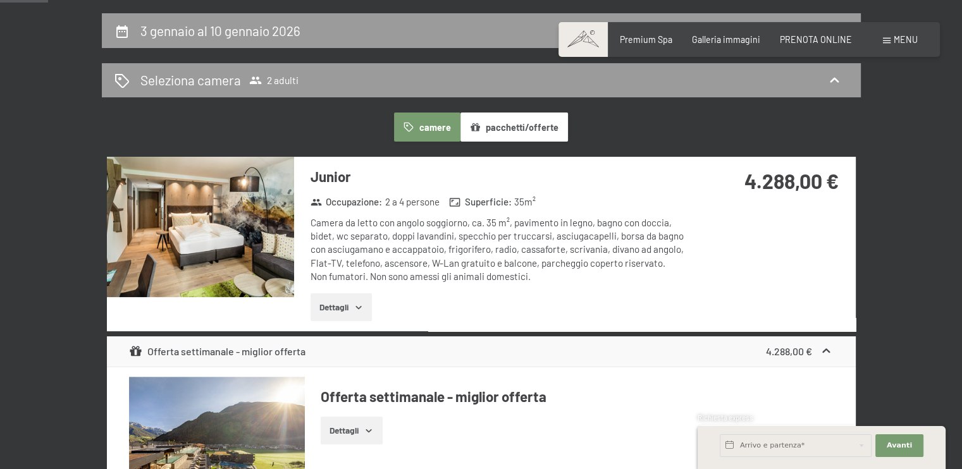
scroll to position [21, 0]
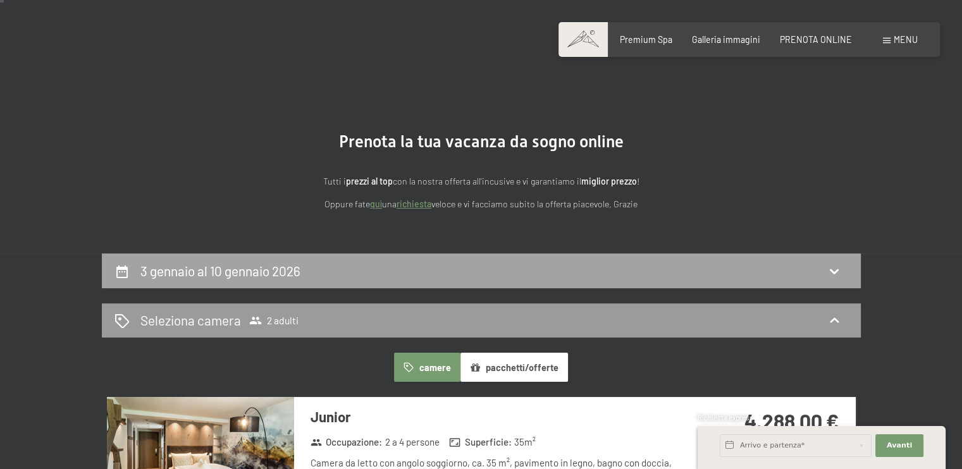
click at [407, 263] on div "3 gennaio al 10 gennaio 2026" at bounding box center [481, 271] width 734 height 18
select select "[DATE]"
select select "2026-01-01"
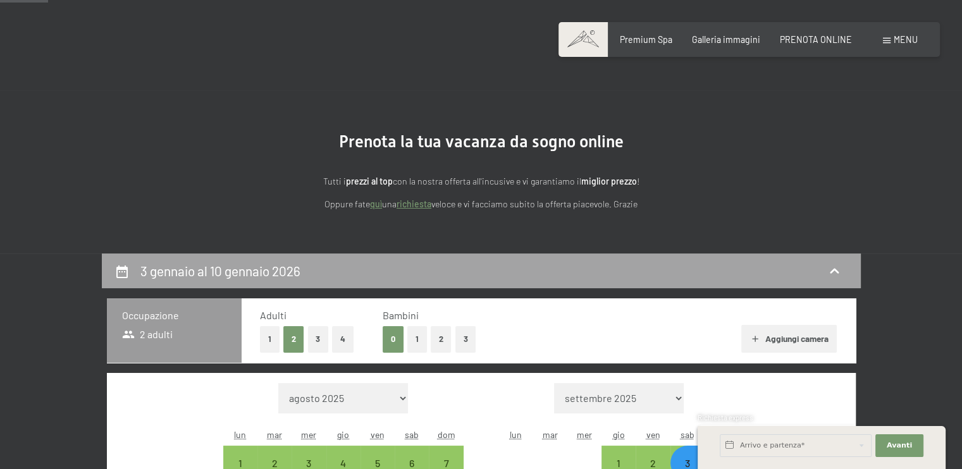
scroll to position [274, 0]
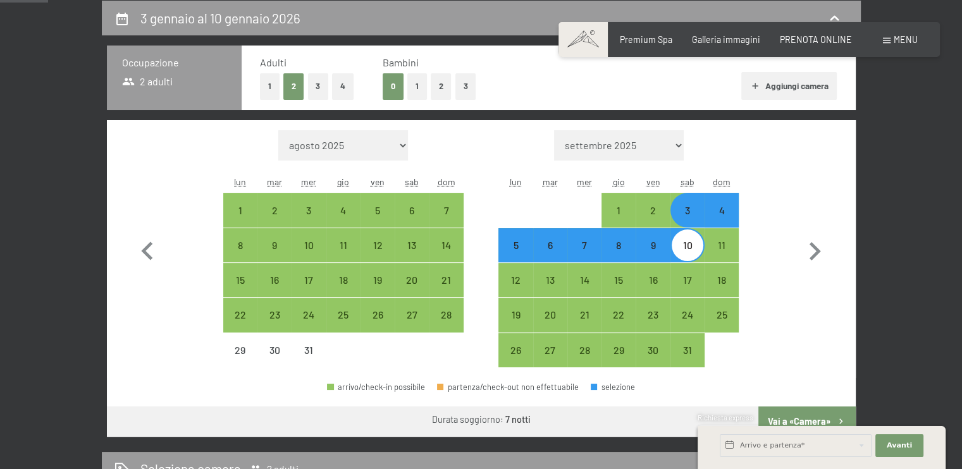
click at [690, 254] on div "10" at bounding box center [688, 256] width 32 height 32
select select "[DATE]"
select select "2026-01-01"
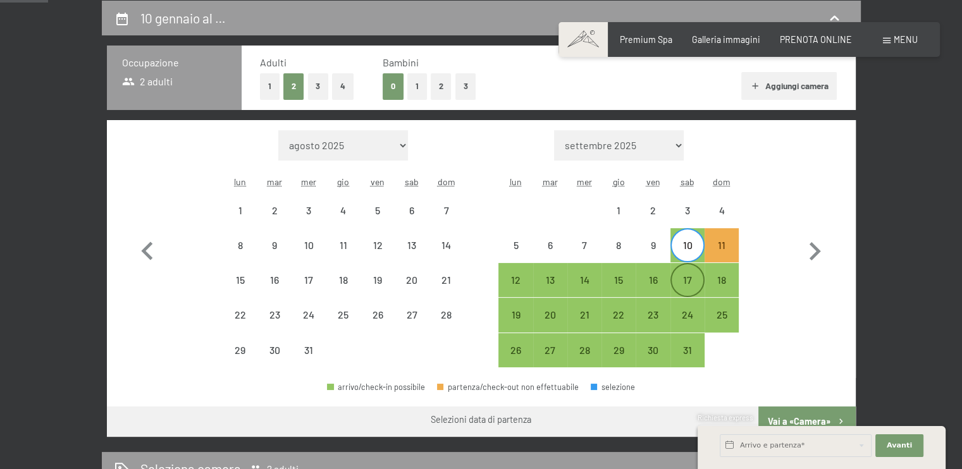
click at [683, 278] on div "17" at bounding box center [688, 291] width 32 height 32
select select "[DATE]"
select select "2026-01-01"
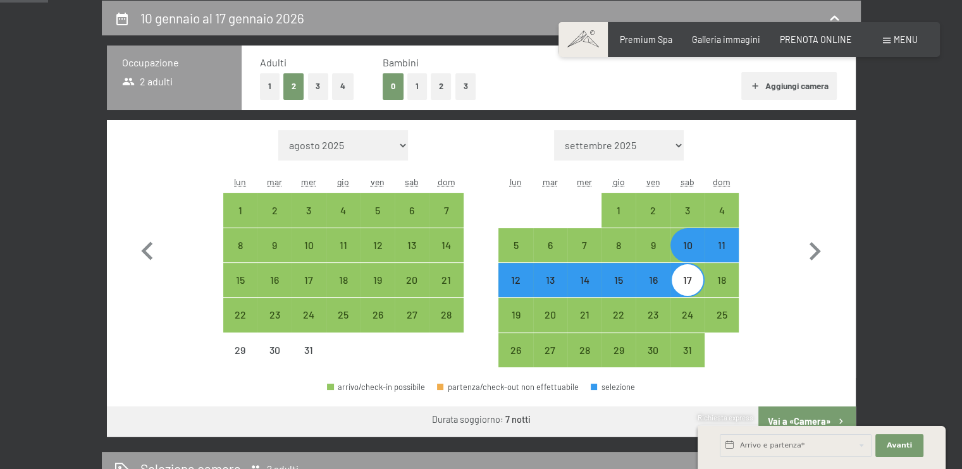
click at [806, 413] on div "Richiesta express" at bounding box center [822, 419] width 248 height 12
click at [821, 420] on div "Richiesta express" at bounding box center [822, 419] width 248 height 12
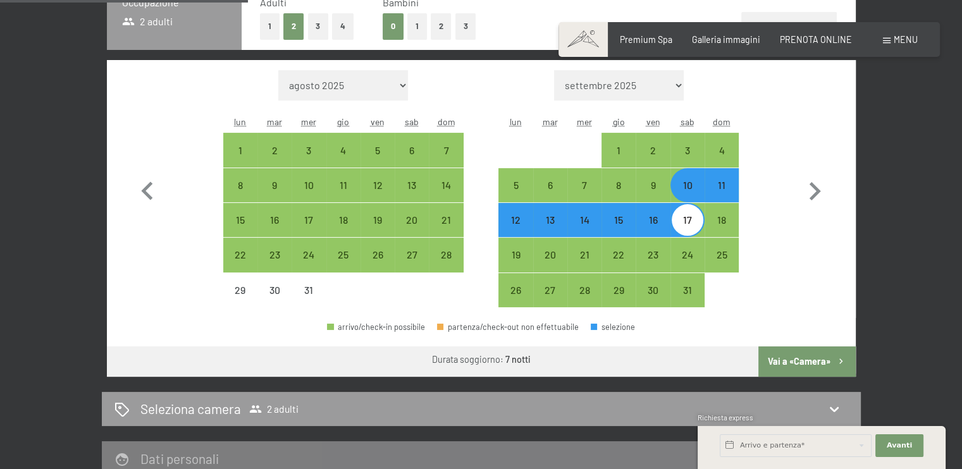
scroll to position [358, 0]
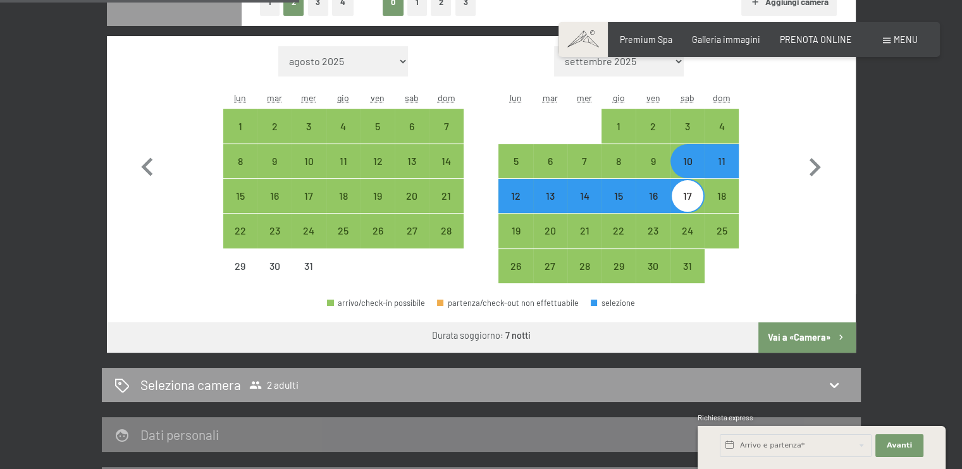
click at [812, 330] on button "Vai a «Camera»" at bounding box center [806, 338] width 97 height 30
select select "[DATE]"
select select "2026-01-01"
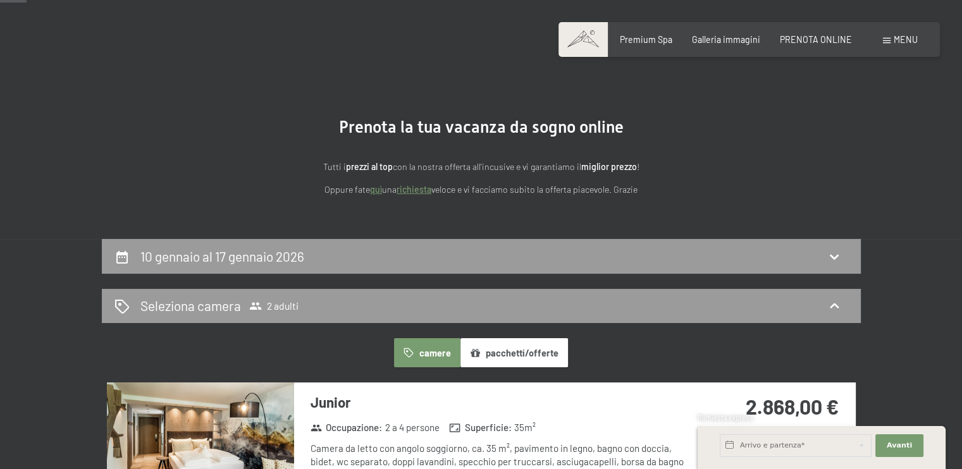
scroll to position [0, 0]
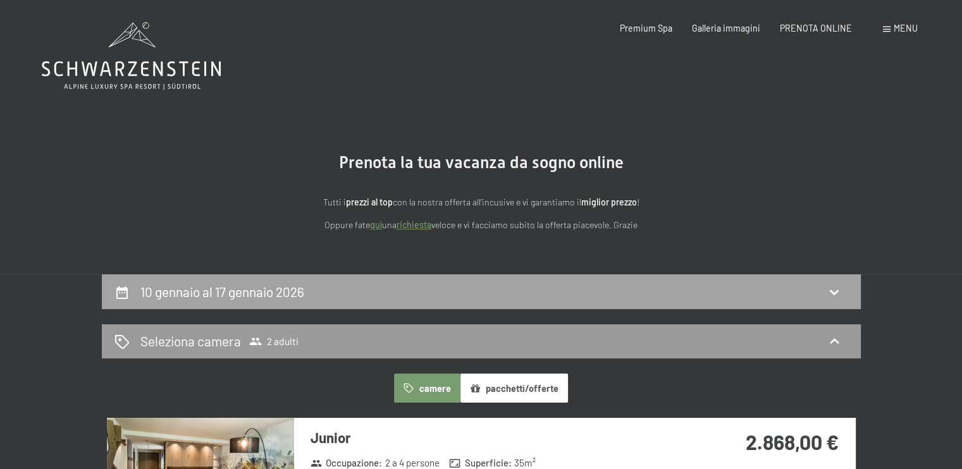
click at [164, 288] on h2 "10 gennaio al 17 gennaio 2026" at bounding box center [222, 292] width 164 height 16
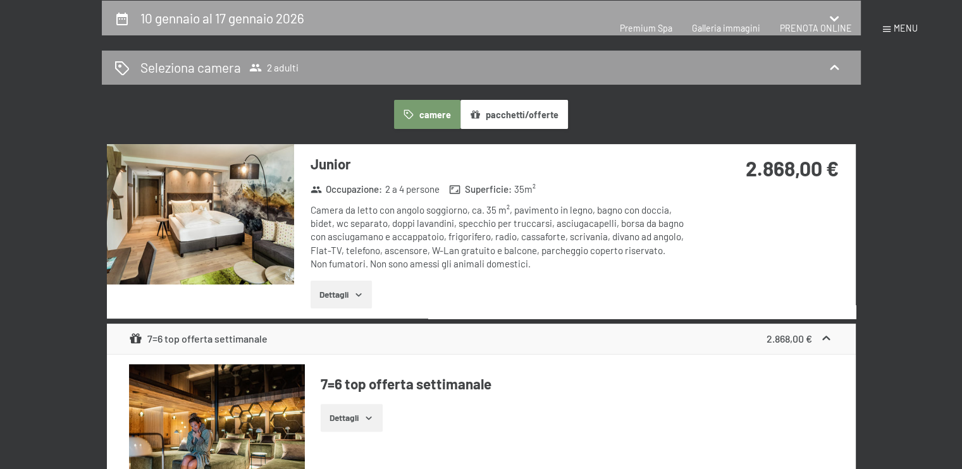
select select "[DATE]"
select select "2026-01-01"
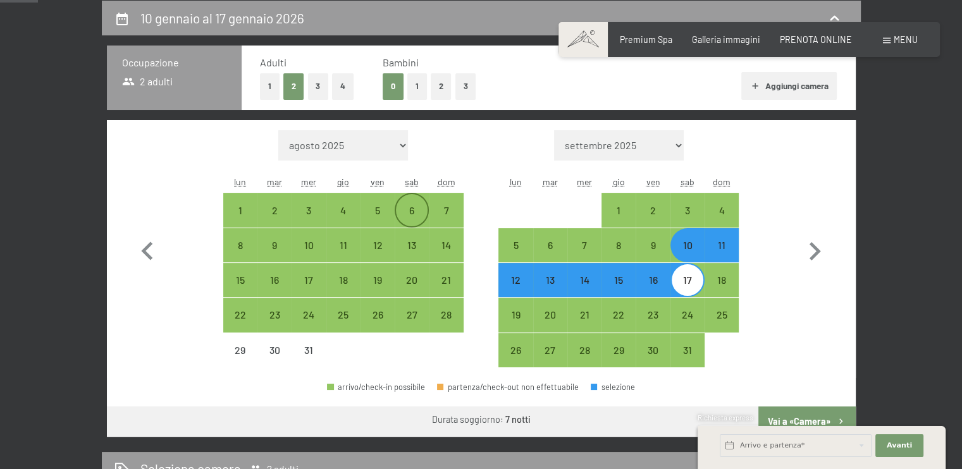
click at [412, 206] on div "6" at bounding box center [412, 222] width 32 height 32
select select "[DATE]"
select select "2026-01-01"
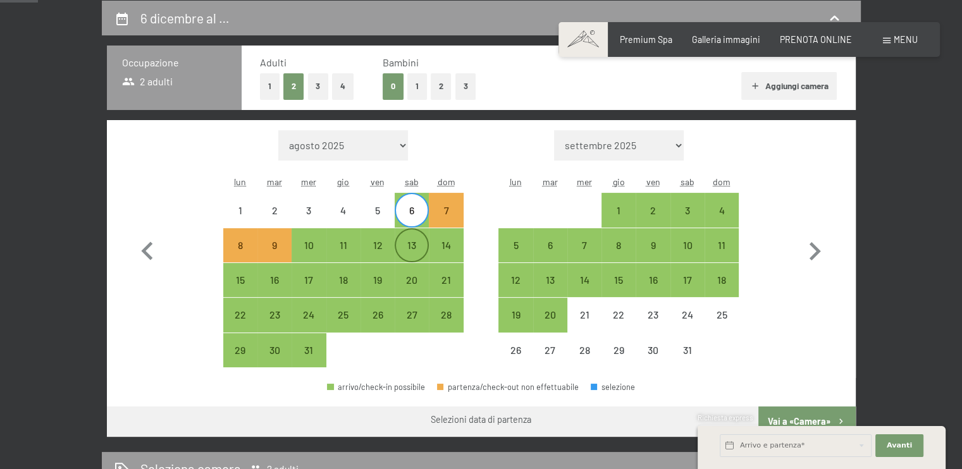
click at [405, 240] on div "13" at bounding box center [412, 256] width 32 height 32
select select "[DATE]"
select select "2026-01-01"
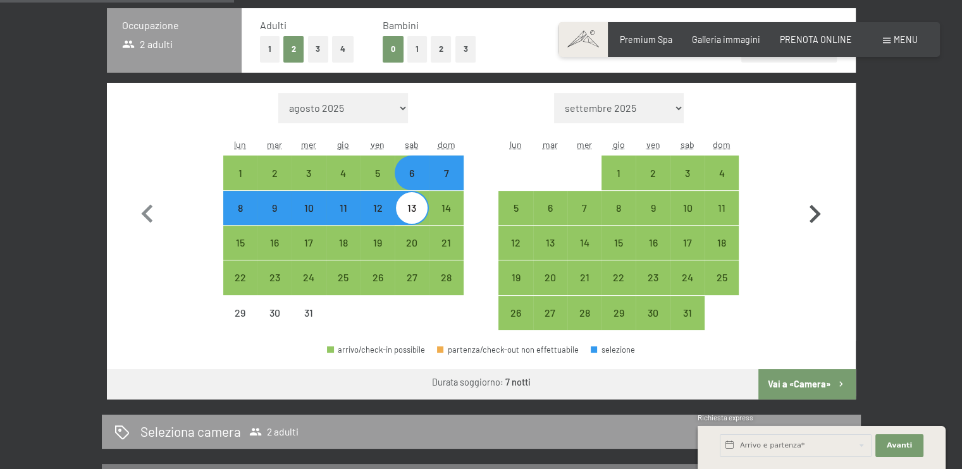
scroll to position [359, 0]
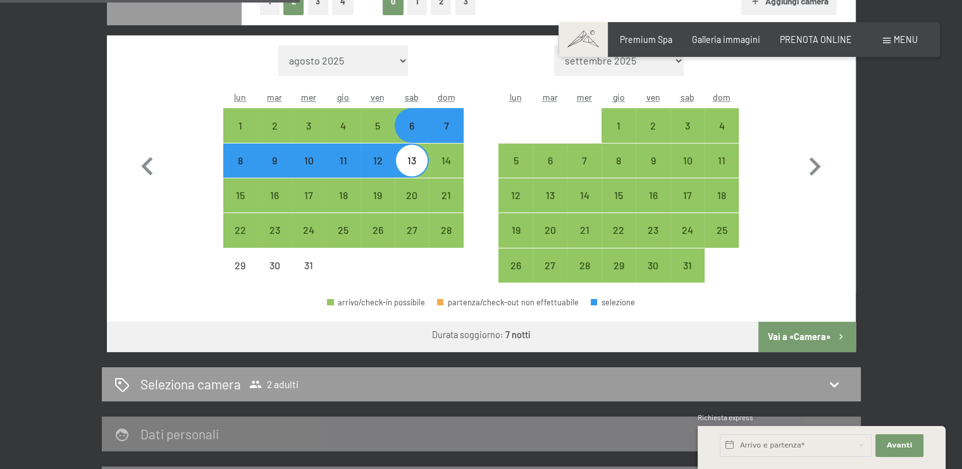
click at [810, 332] on button "Vai a «Camera»" at bounding box center [806, 337] width 97 height 30
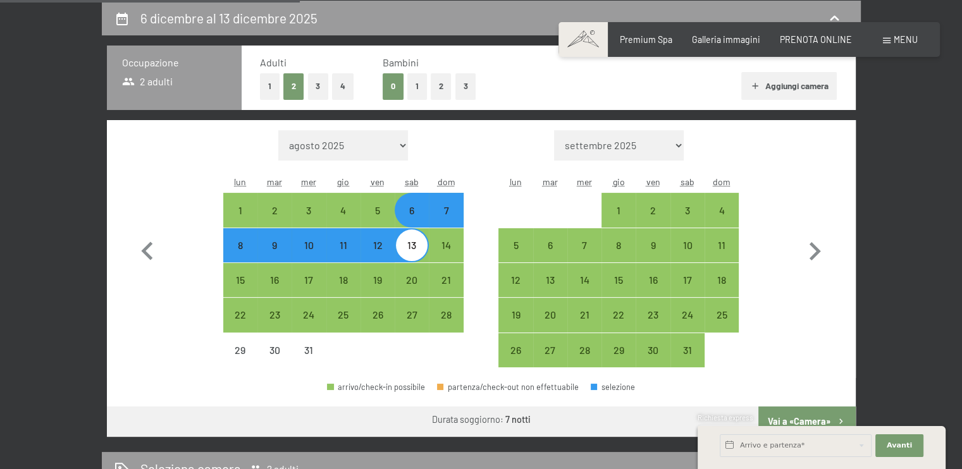
select select "[DATE]"
select select "2026-01-01"
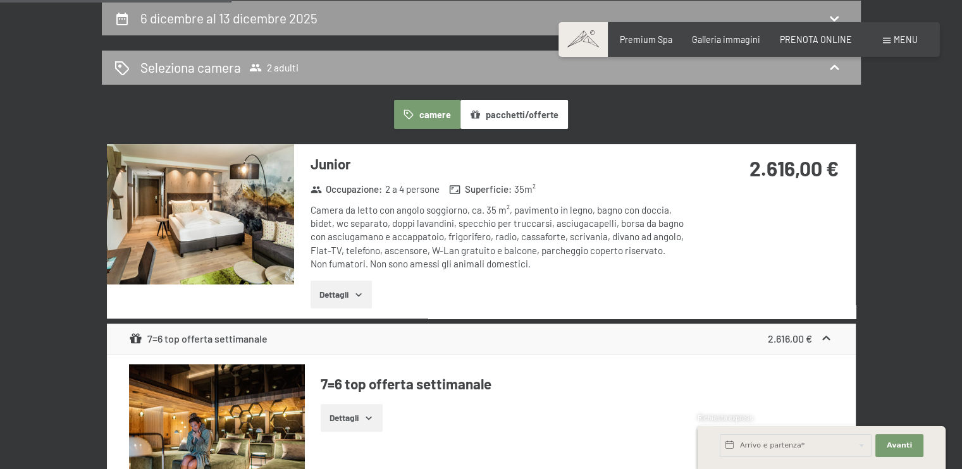
click at [273, 66] on span "2 adulti" at bounding box center [273, 67] width 49 height 13
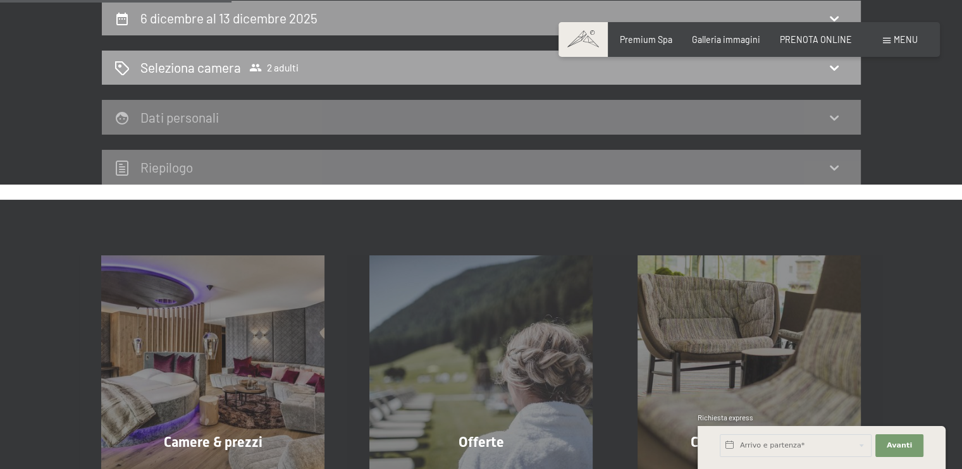
click at [836, 68] on icon at bounding box center [834, 68] width 9 height 5
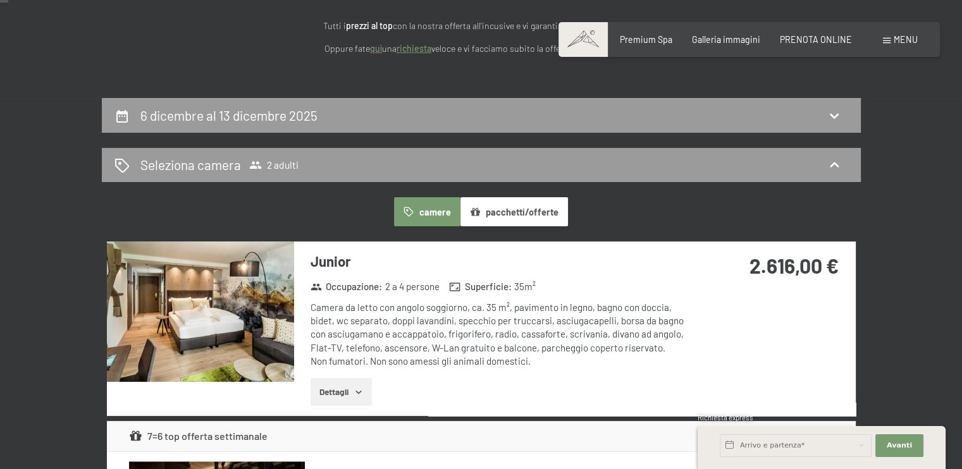
scroll to position [0, 0]
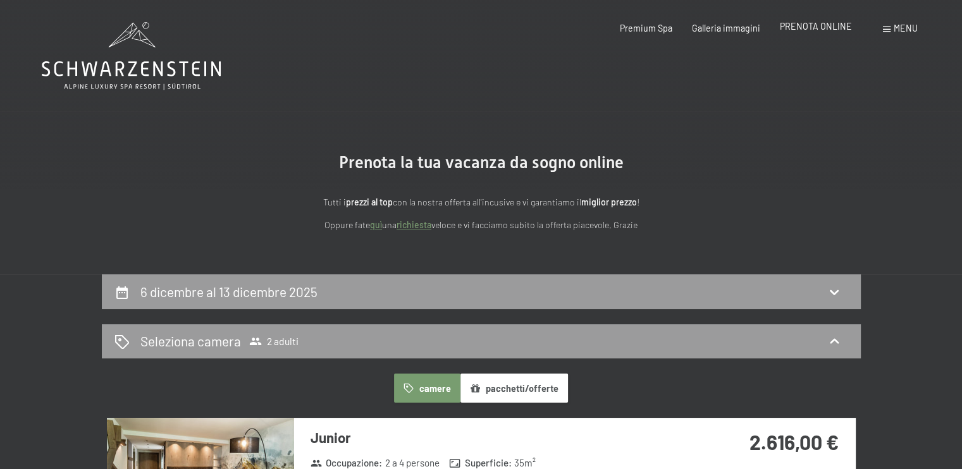
click at [797, 29] on span "PRENOTA ONLINE" at bounding box center [816, 26] width 72 height 11
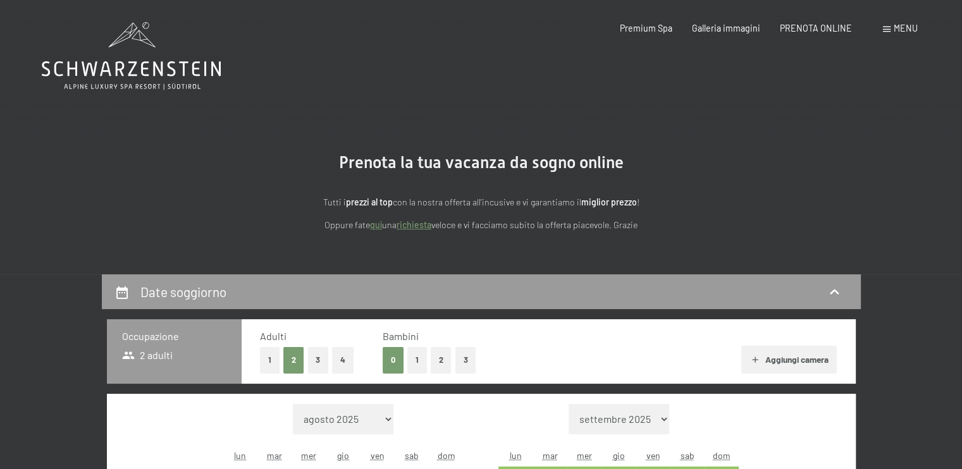
click at [340, 364] on button "4" at bounding box center [343, 360] width 22 height 26
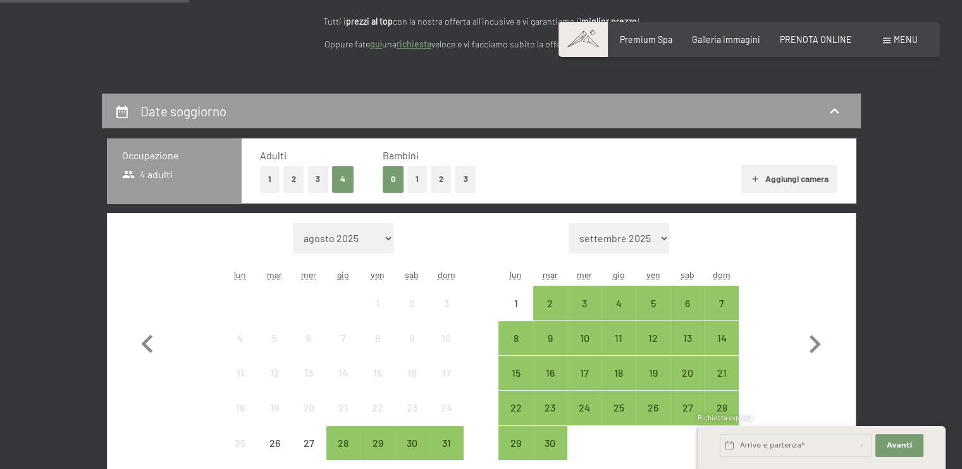
scroll to position [253, 0]
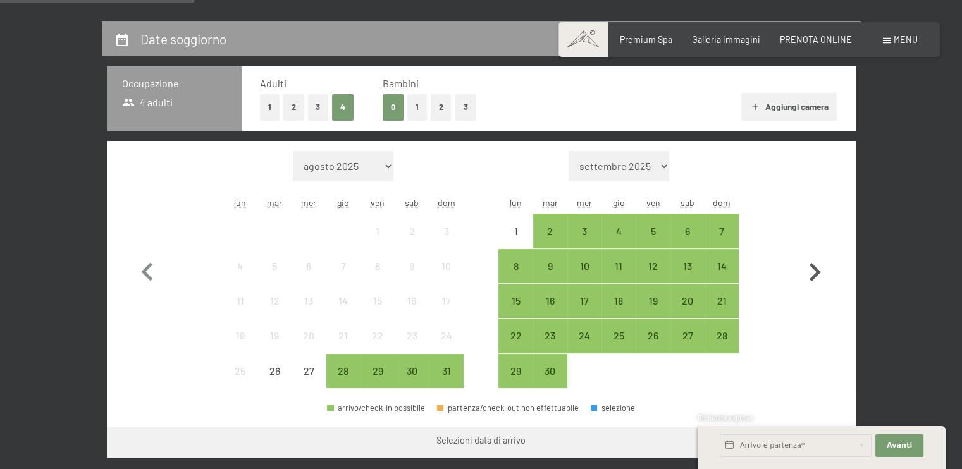
click at [815, 268] on icon "button" at bounding box center [815, 272] width 11 height 18
select select "[DATE]"
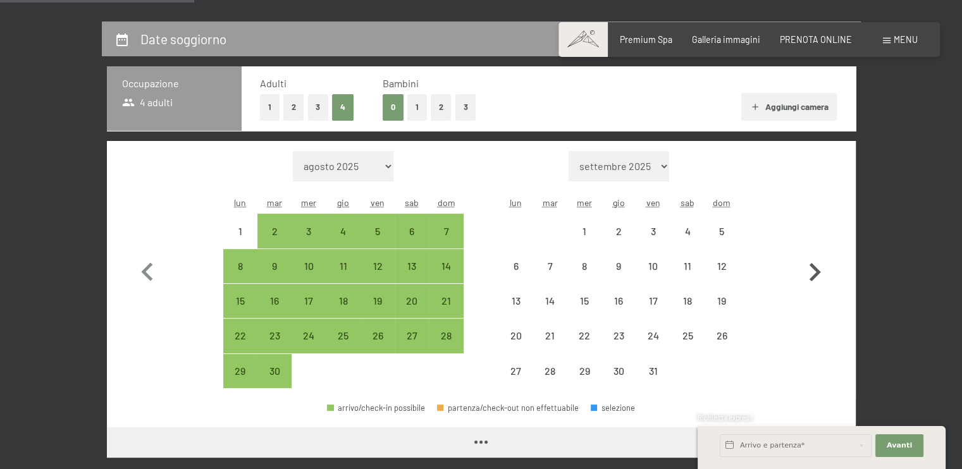
click at [815, 268] on icon "button" at bounding box center [815, 272] width 11 height 18
select select "[DATE]"
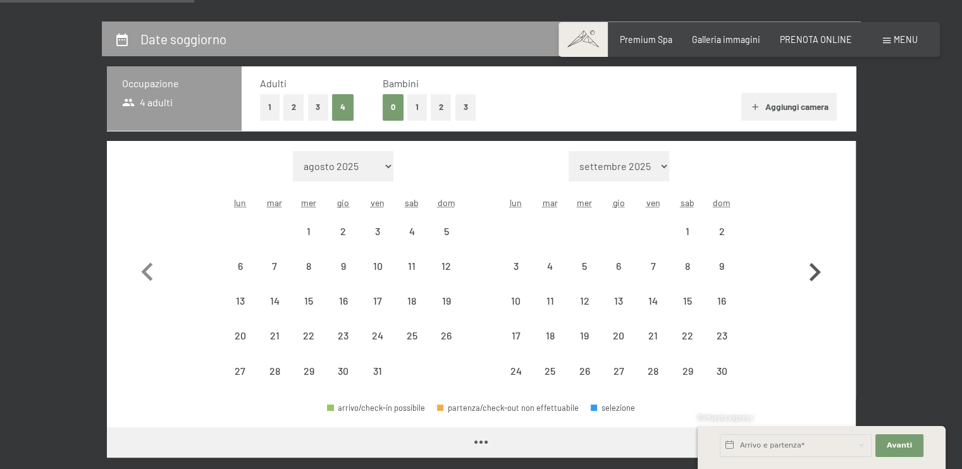
select select "[DATE]"
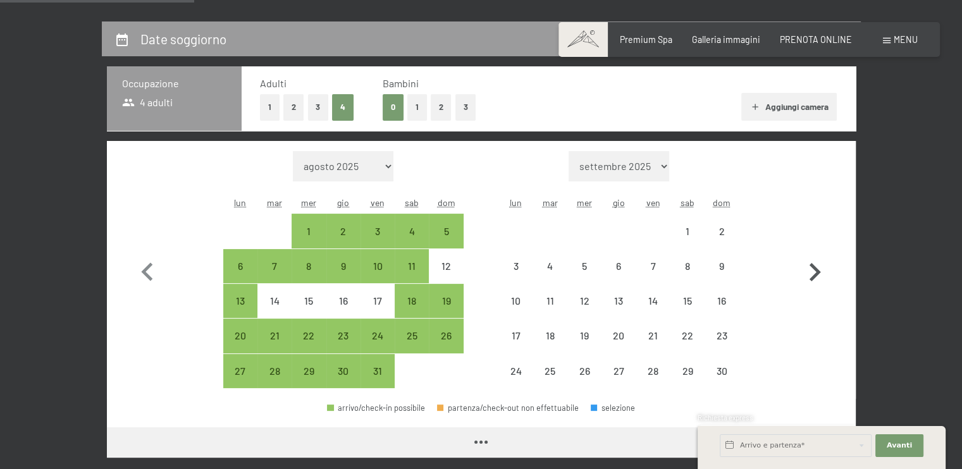
click at [815, 268] on icon "button" at bounding box center [815, 272] width 11 height 18
select select "[DATE]"
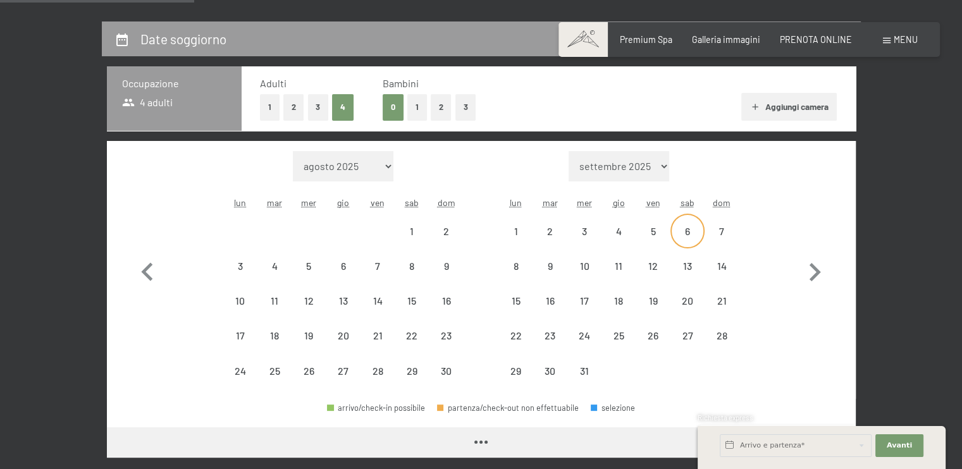
select select "[DATE]"
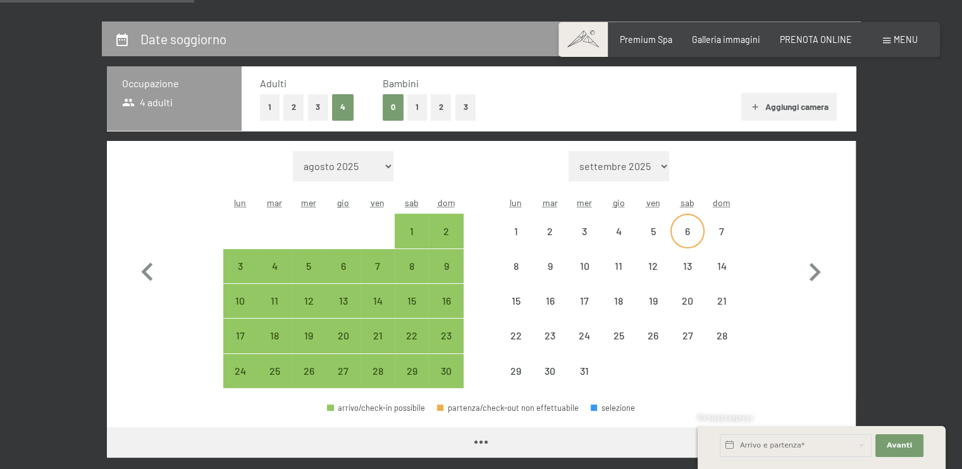
select select "[DATE]"
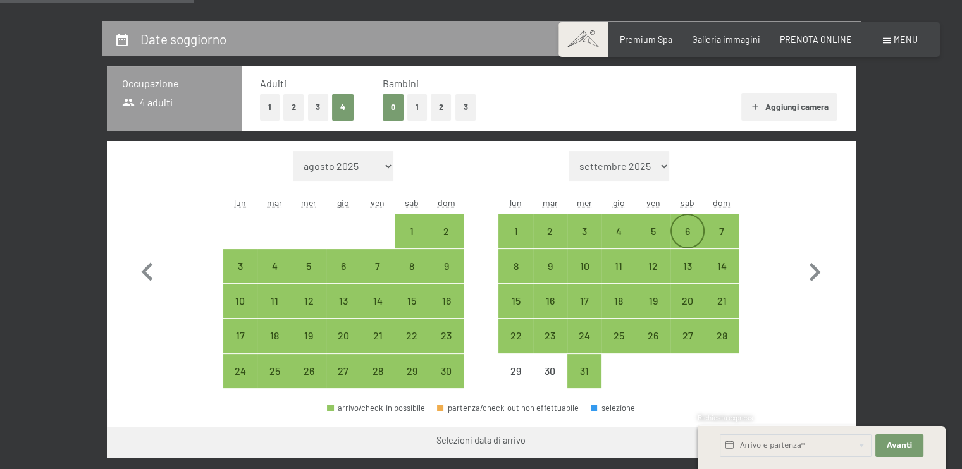
click at [685, 233] on div "6" at bounding box center [688, 242] width 32 height 32
select select "[DATE]"
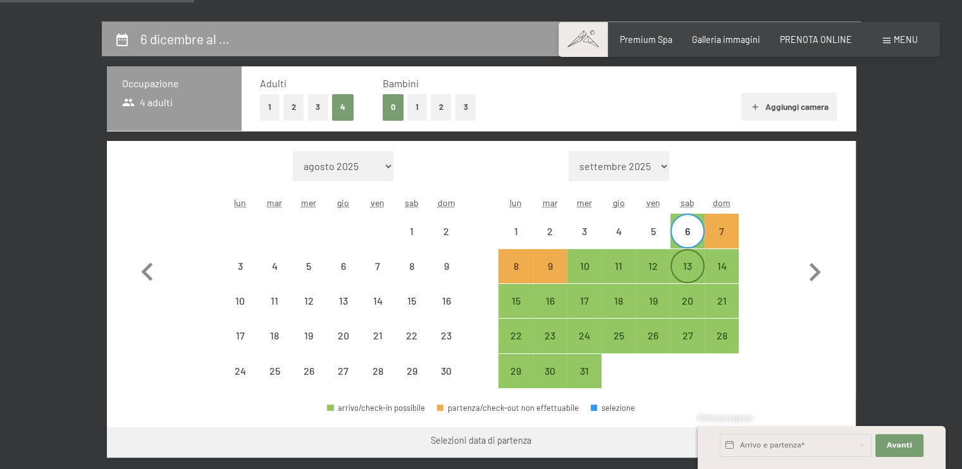
click at [690, 264] on div "13" at bounding box center [688, 277] width 32 height 32
select select "[DATE]"
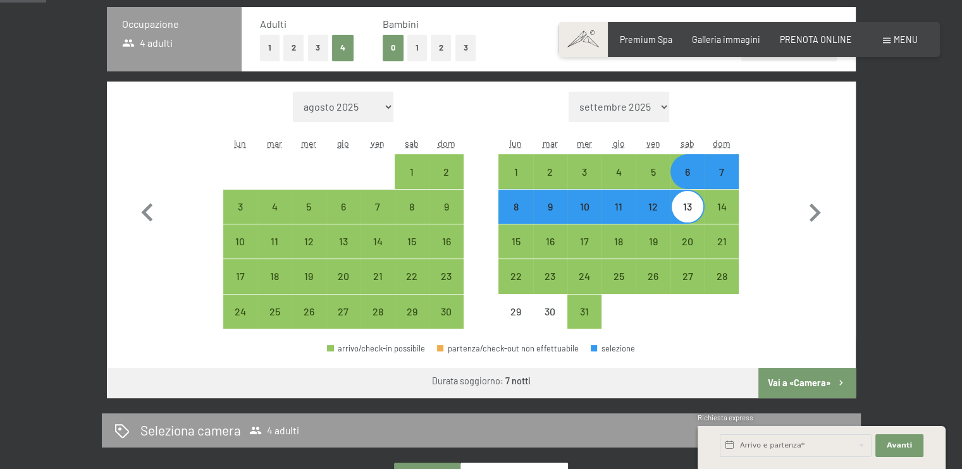
scroll to position [337, 0]
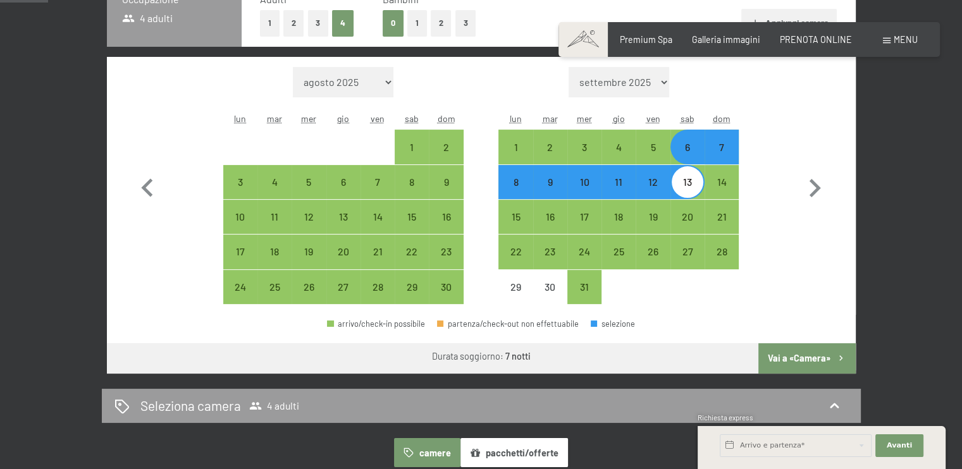
click at [800, 358] on button "Vai a «Camera»" at bounding box center [806, 358] width 97 height 30
select select "[DATE]"
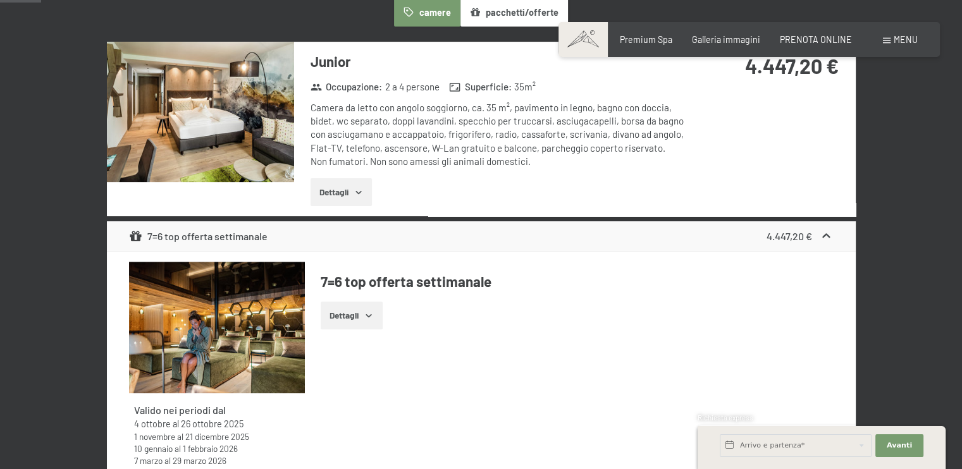
scroll to position [274, 0]
